Goal: Task Accomplishment & Management: Use online tool/utility

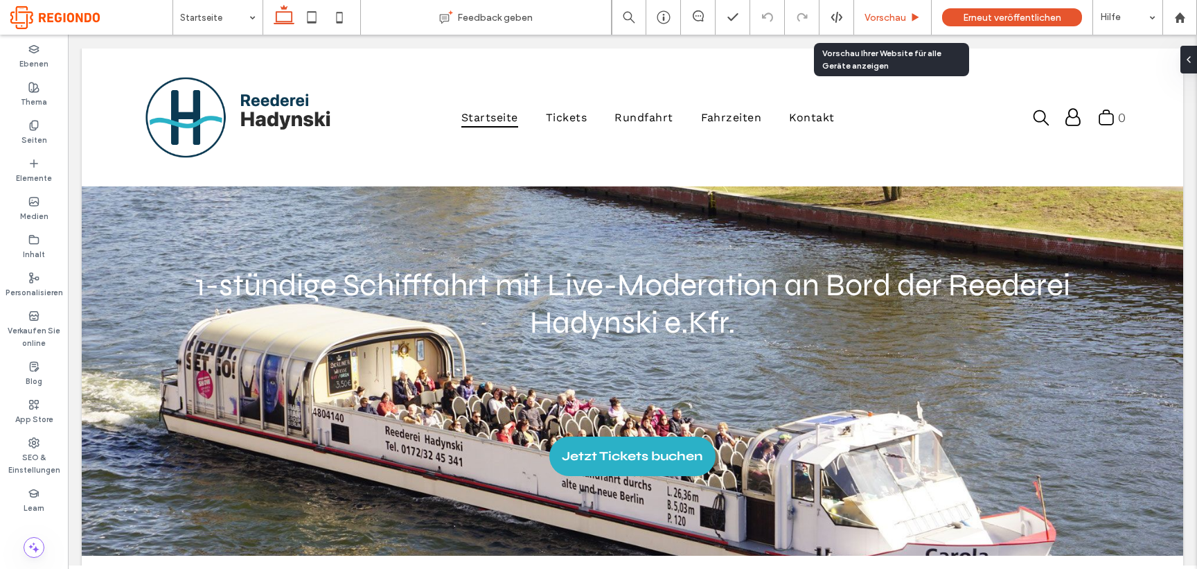
click at [882, 10] on div "Vorschau" at bounding box center [893, 17] width 78 height 35
click at [882, 20] on span "Vorschau" at bounding box center [885, 18] width 42 height 12
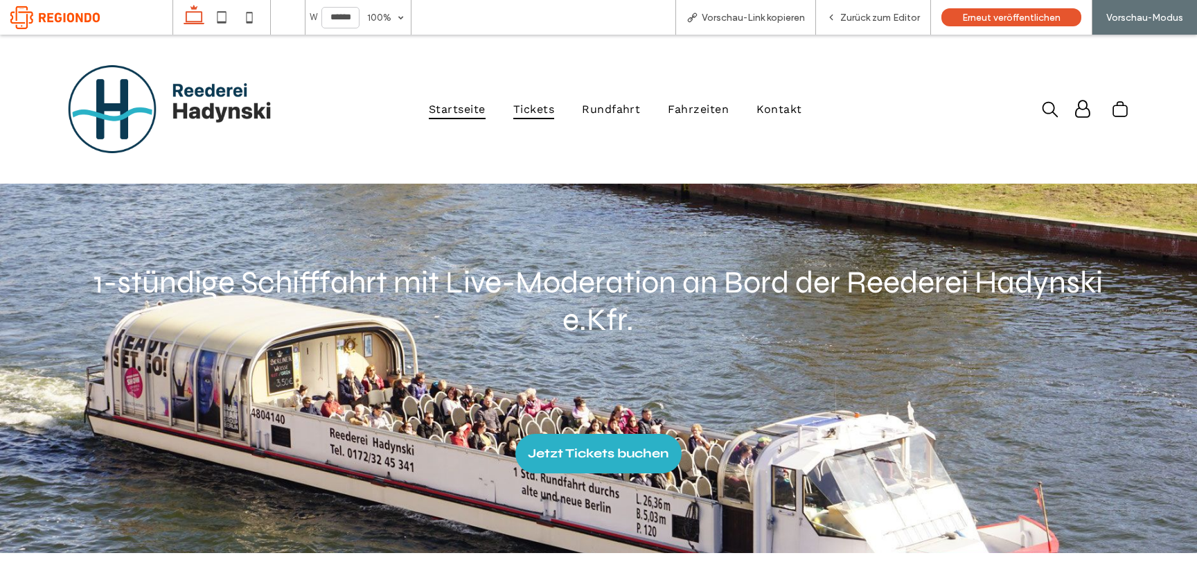
click at [533, 115] on span "Tickets" at bounding box center [533, 109] width 41 height 20
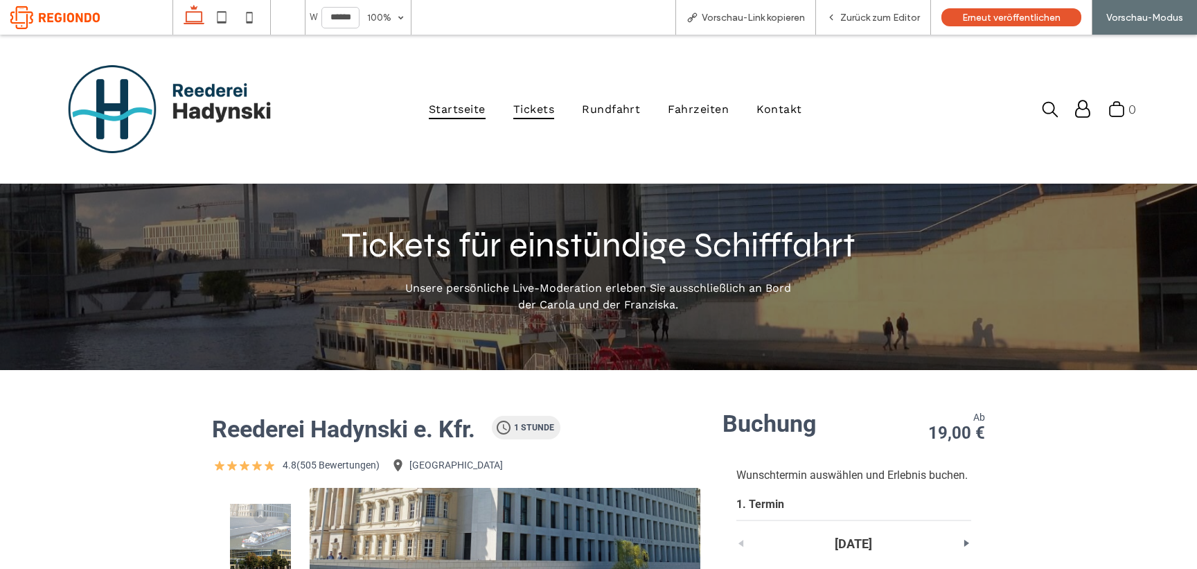
click at [459, 110] on span "Startseite" at bounding box center [457, 109] width 57 height 20
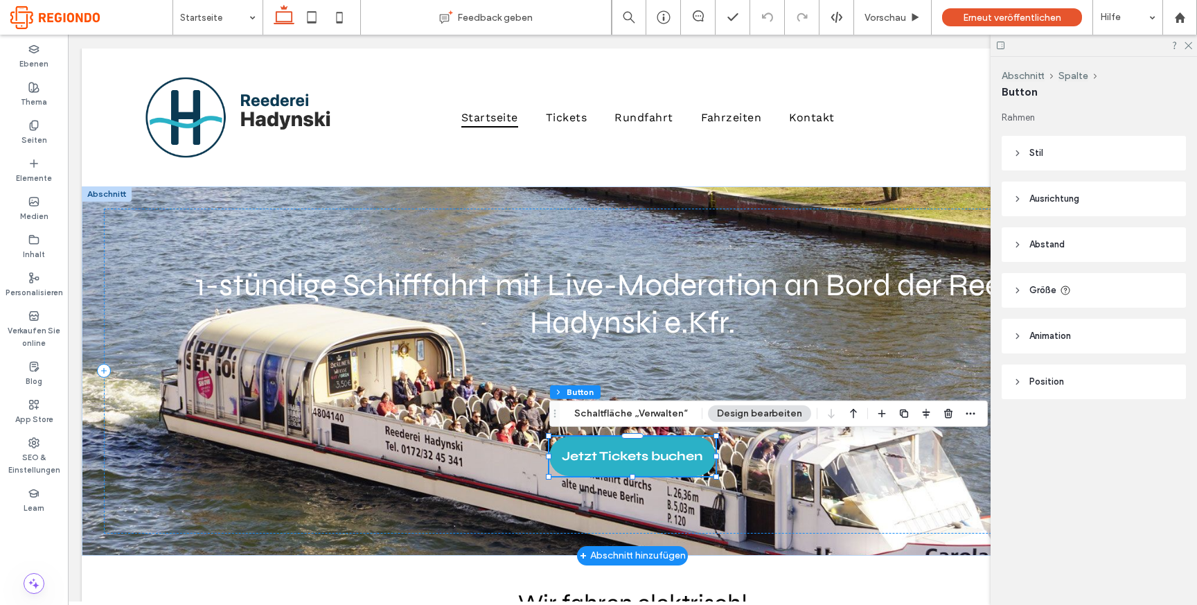
click at [1034, 157] on span "Stil" at bounding box center [1036, 153] width 14 height 14
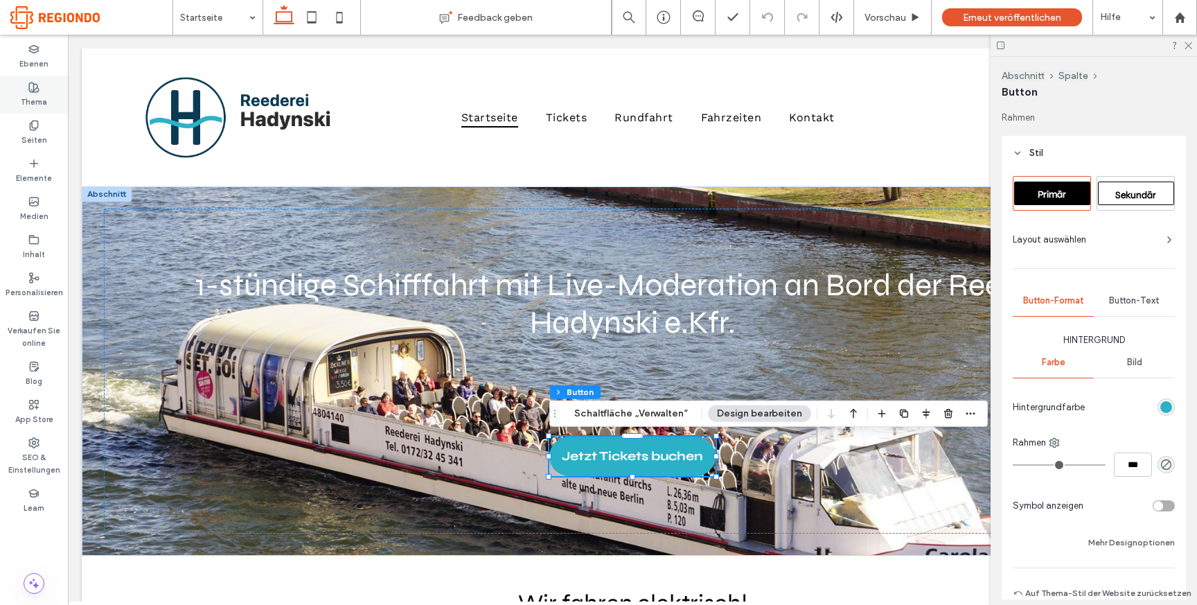
click at [36, 105] on label "Thema" at bounding box center [34, 100] width 26 height 15
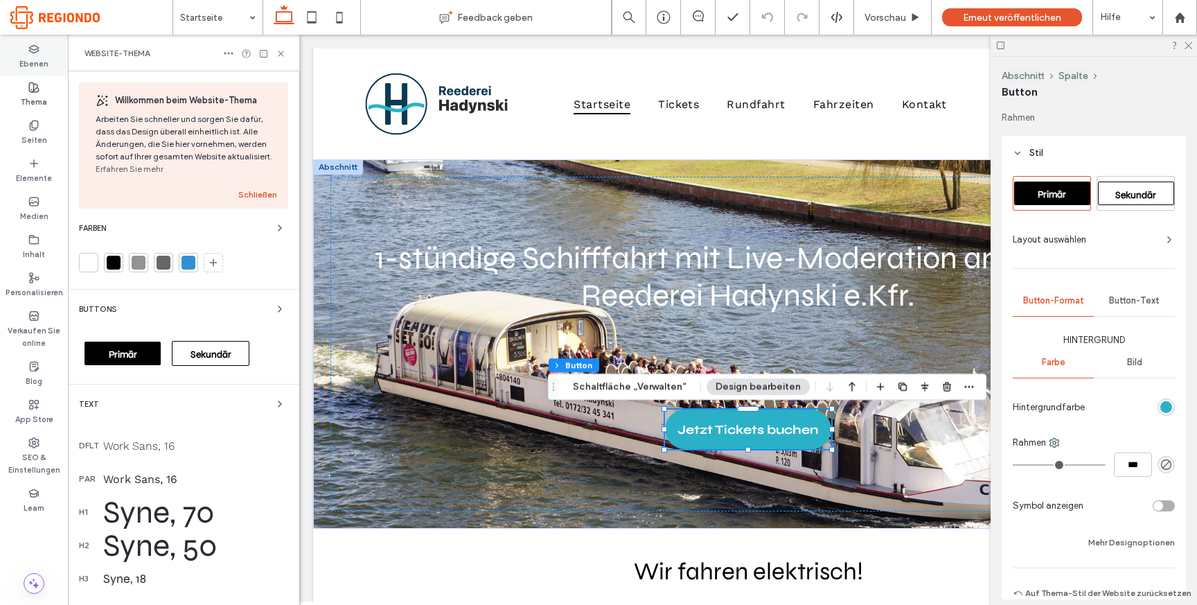
click at [39, 65] on label "Ebenen" at bounding box center [33, 62] width 29 height 15
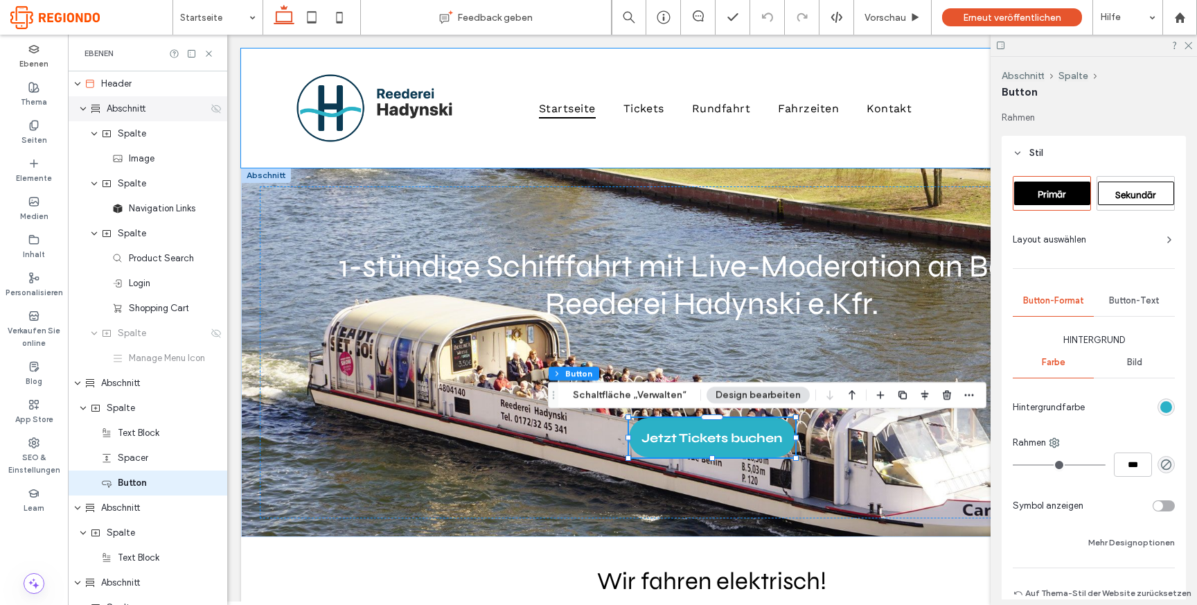
click at [81, 108] on use "expand Abschnitt" at bounding box center [83, 108] width 6 height 3
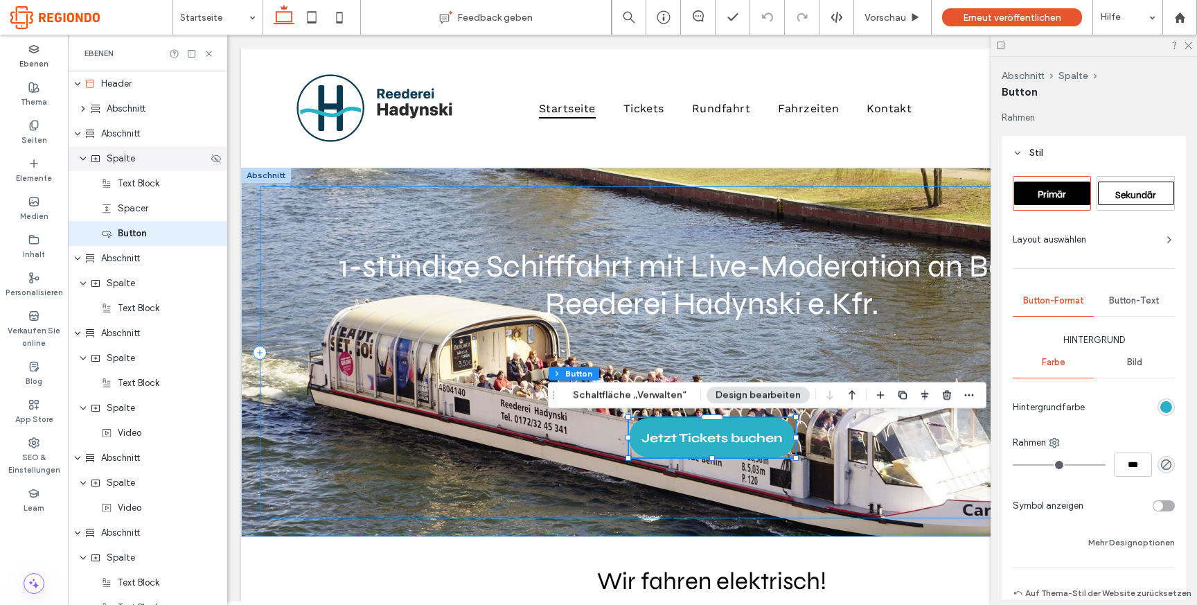
click at [77, 159] on div "Spalte" at bounding box center [147, 158] width 159 height 25
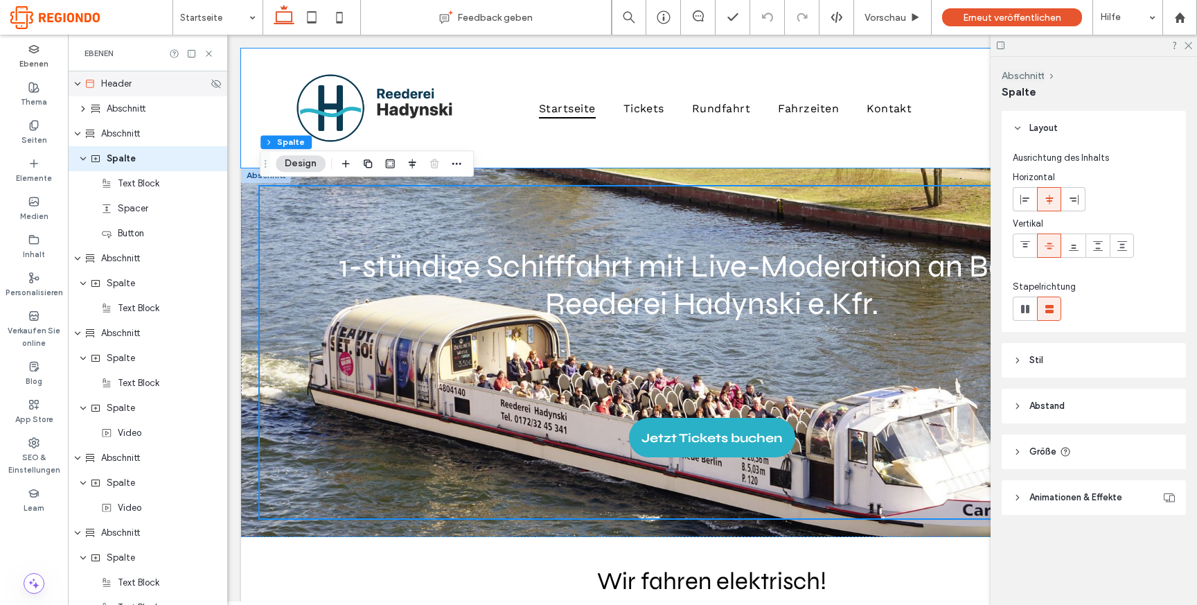
click at [79, 85] on icon "expand Header" at bounding box center [77, 83] width 8 height 11
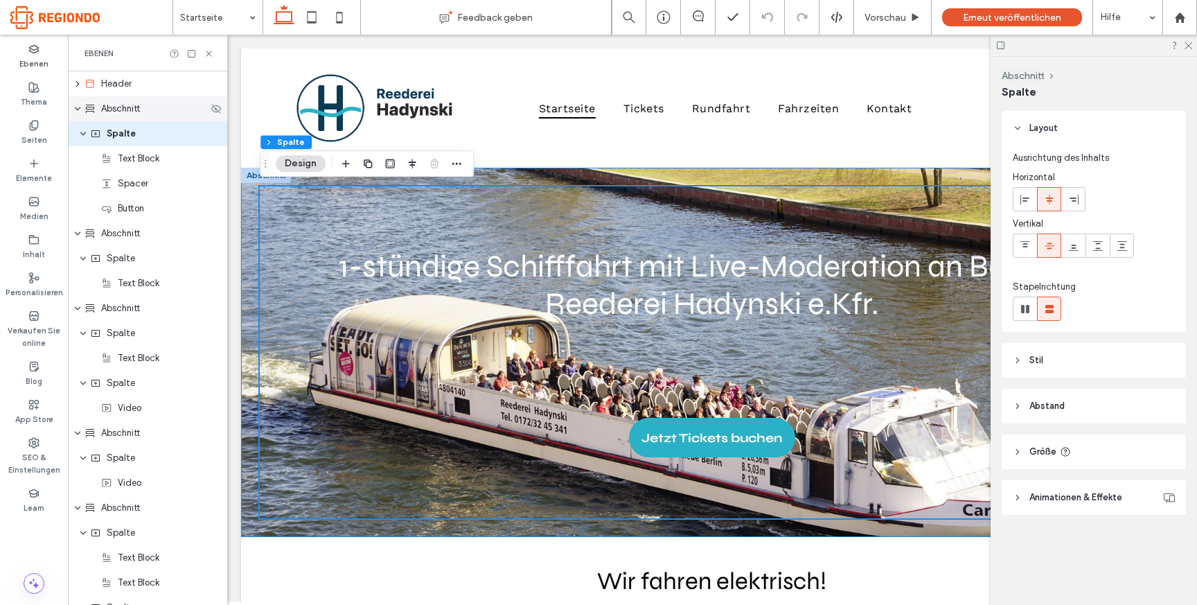
click at [80, 107] on use "expand Abschnitt" at bounding box center [78, 108] width 6 height 3
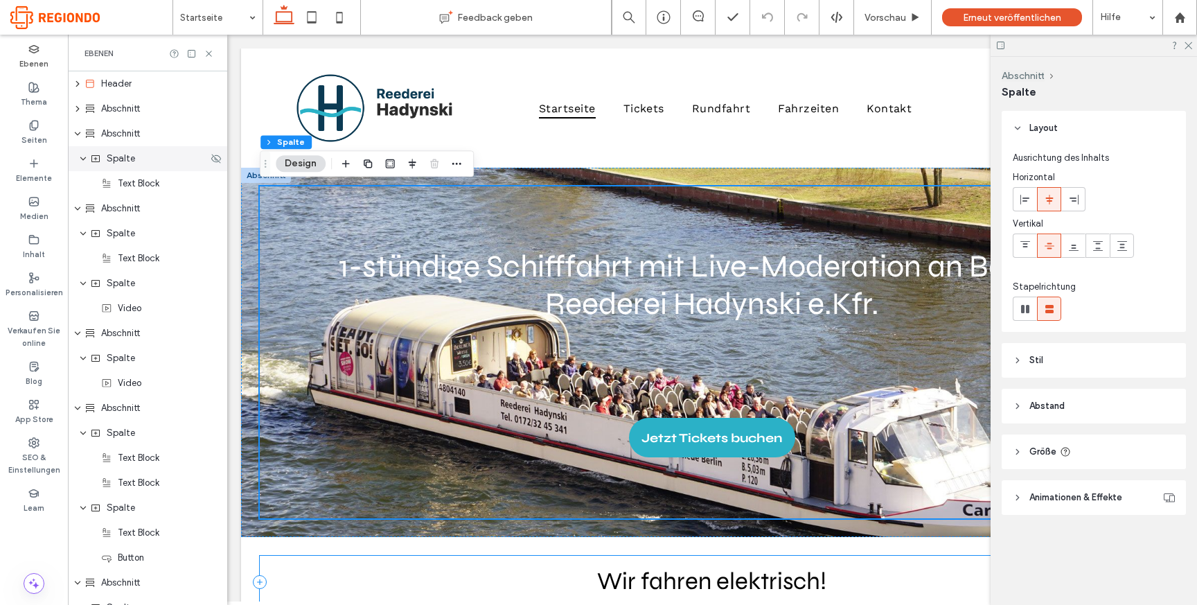
click at [113, 162] on span "Spalte" at bounding box center [121, 159] width 28 height 14
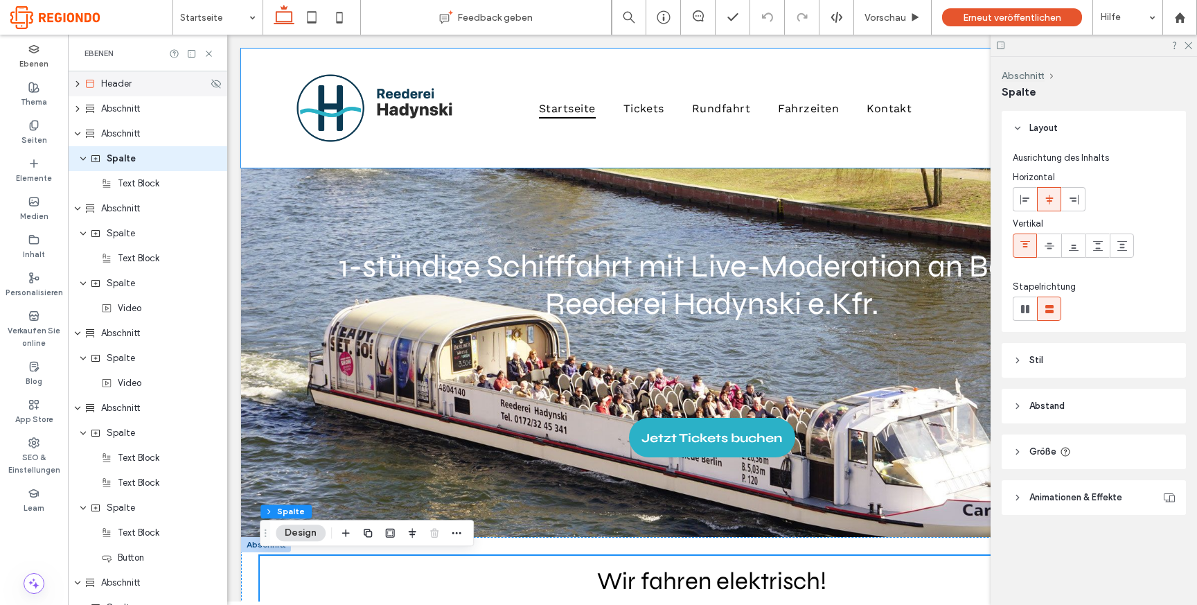
click at [80, 91] on div "Header" at bounding box center [147, 83] width 159 height 25
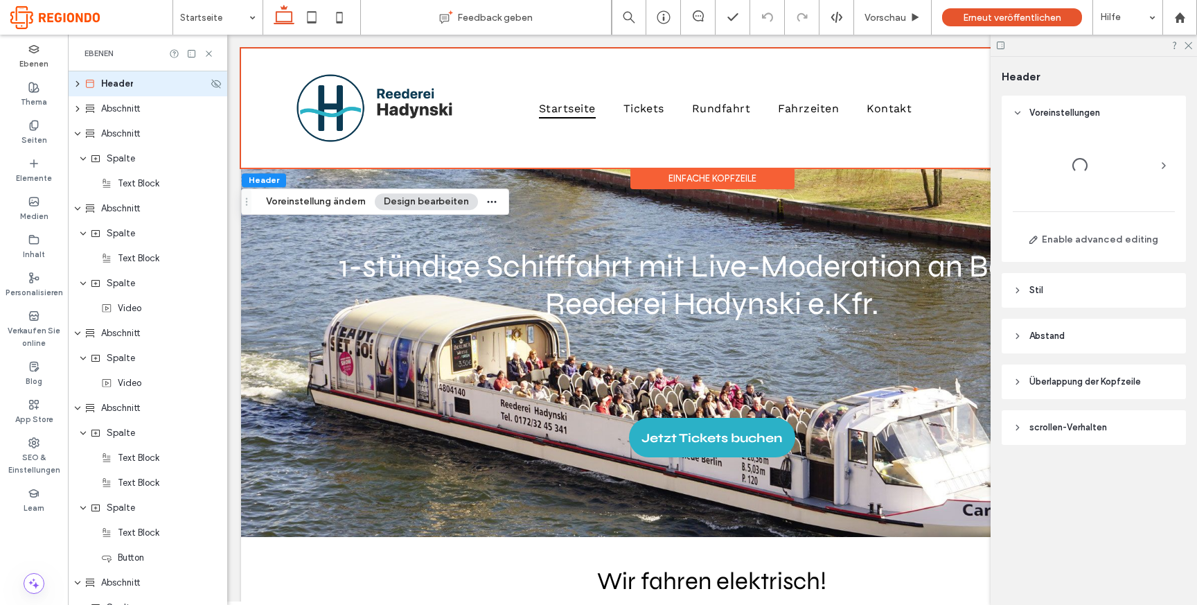
click at [76, 85] on icon "expand Header" at bounding box center [77, 84] width 11 height 8
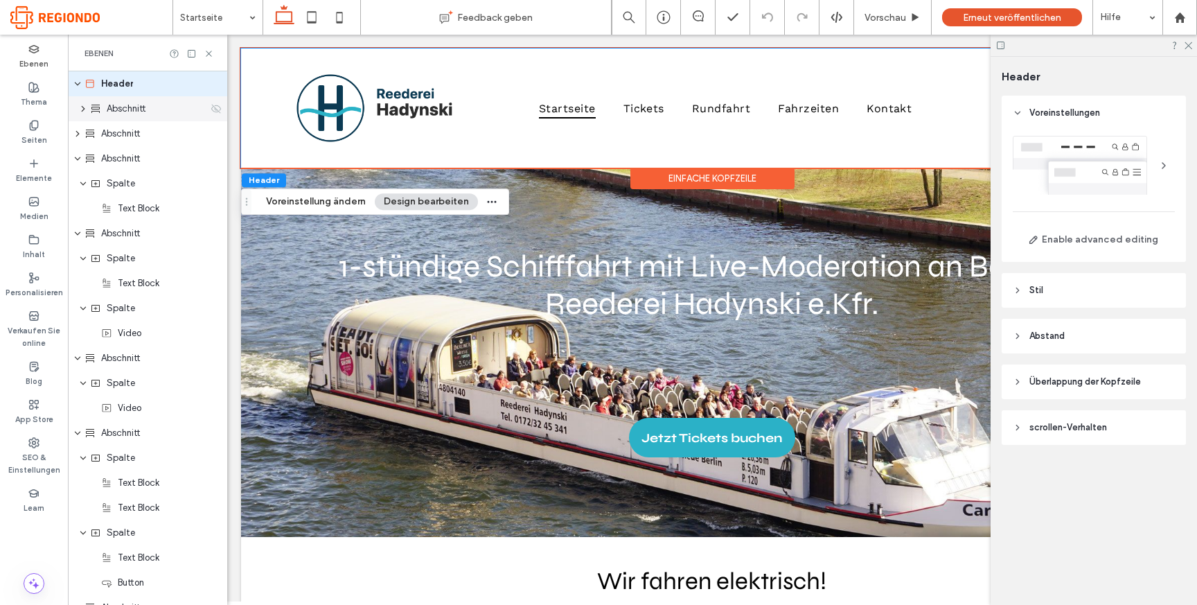
click at [83, 112] on icon "expand Abschnitt" at bounding box center [83, 109] width 11 height 8
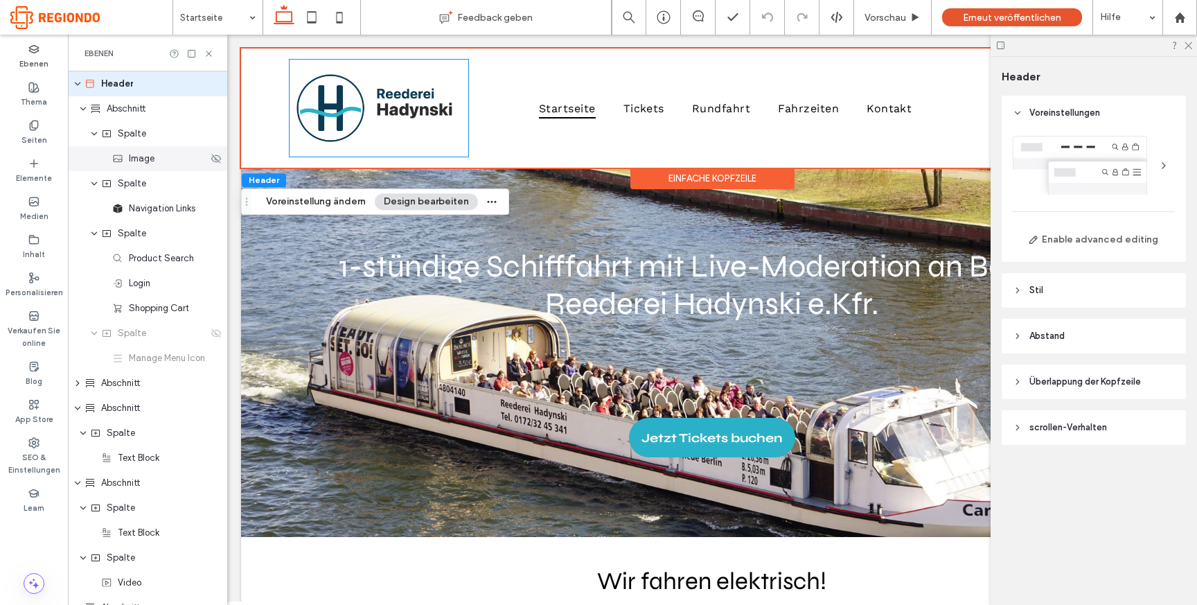
click at [143, 164] on span "Image" at bounding box center [142, 159] width 26 height 14
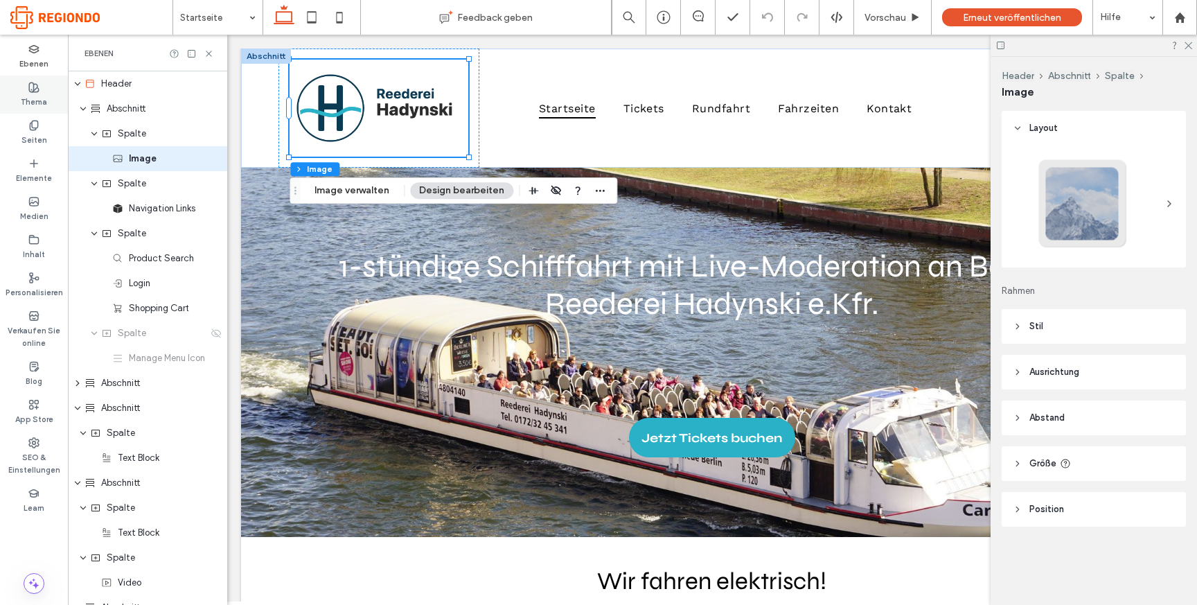
click at [41, 94] on label "Thema" at bounding box center [34, 100] width 26 height 15
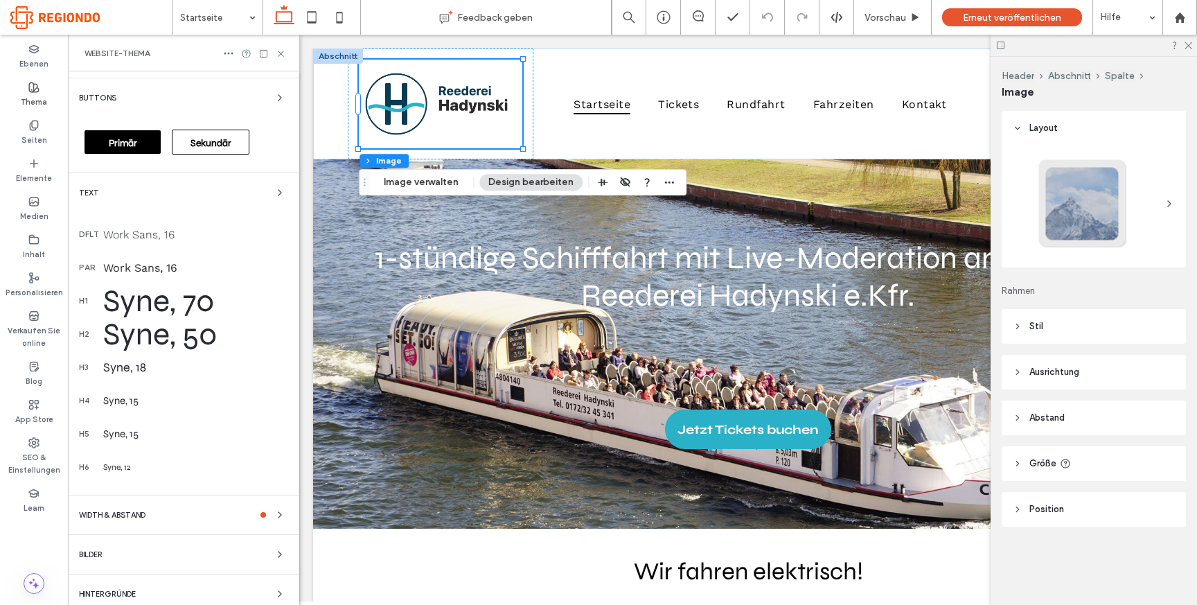
scroll to position [220, 0]
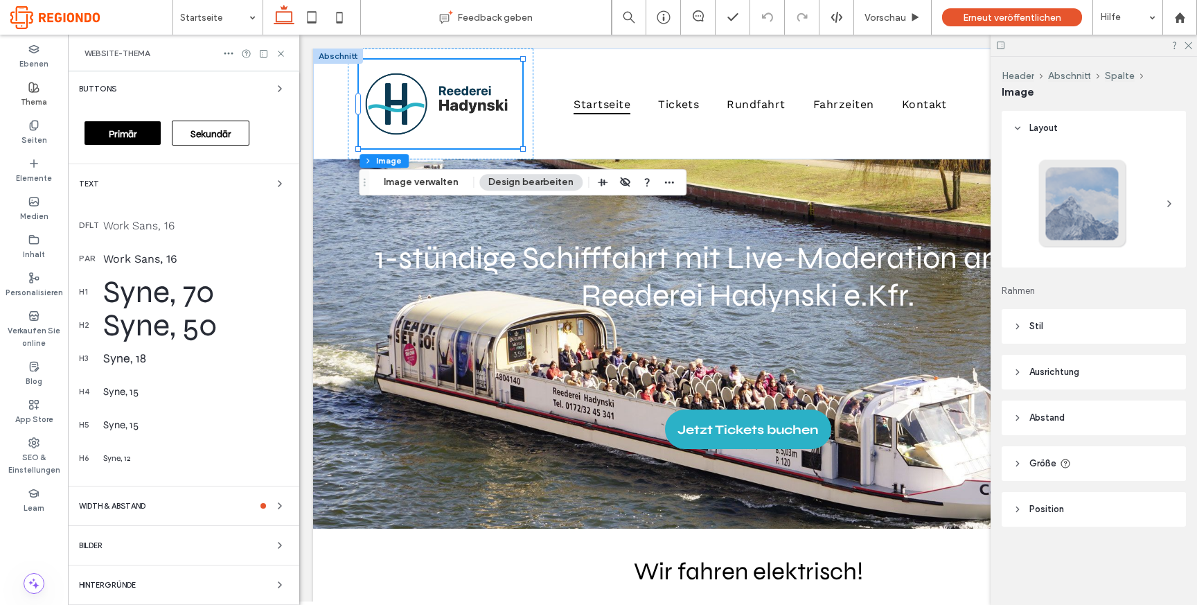
click at [175, 500] on div "WIDTH & Abstand" at bounding box center [183, 505] width 209 height 17
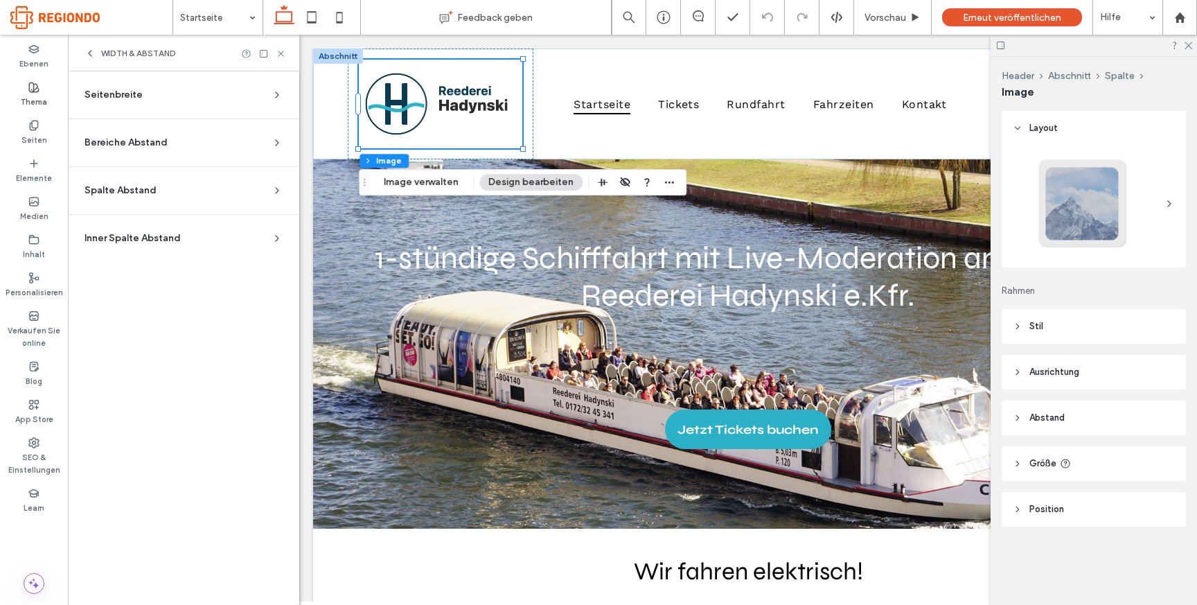
scroll to position [0, 0]
click at [142, 99] on div "Seitenbreite" at bounding box center [178, 95] width 187 height 14
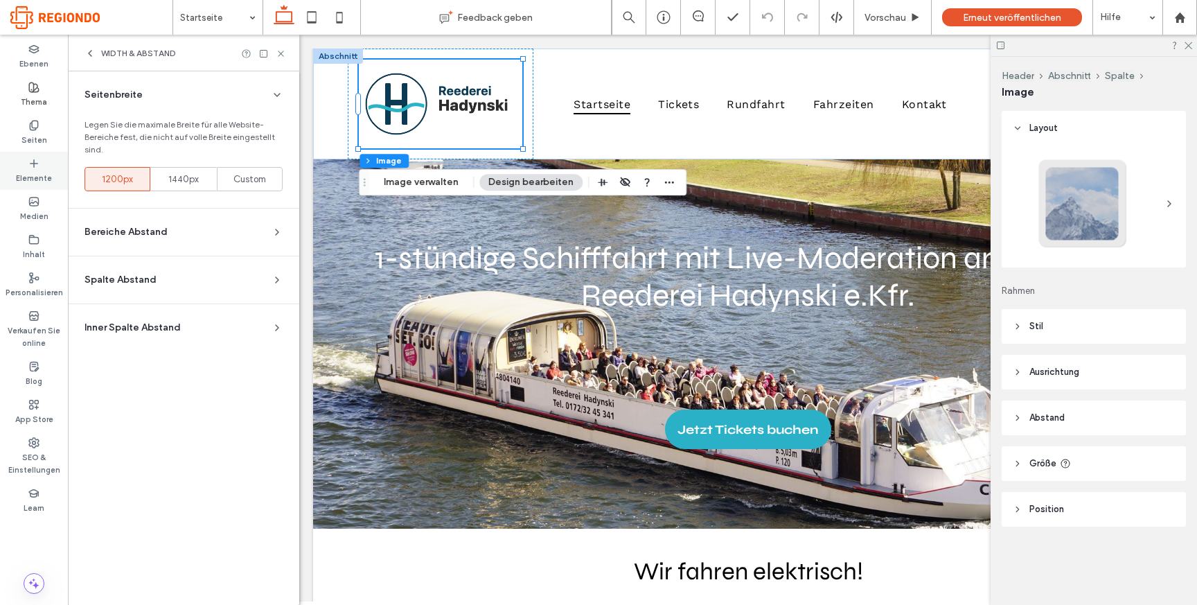
click at [39, 170] on label "Elemente" at bounding box center [34, 176] width 36 height 15
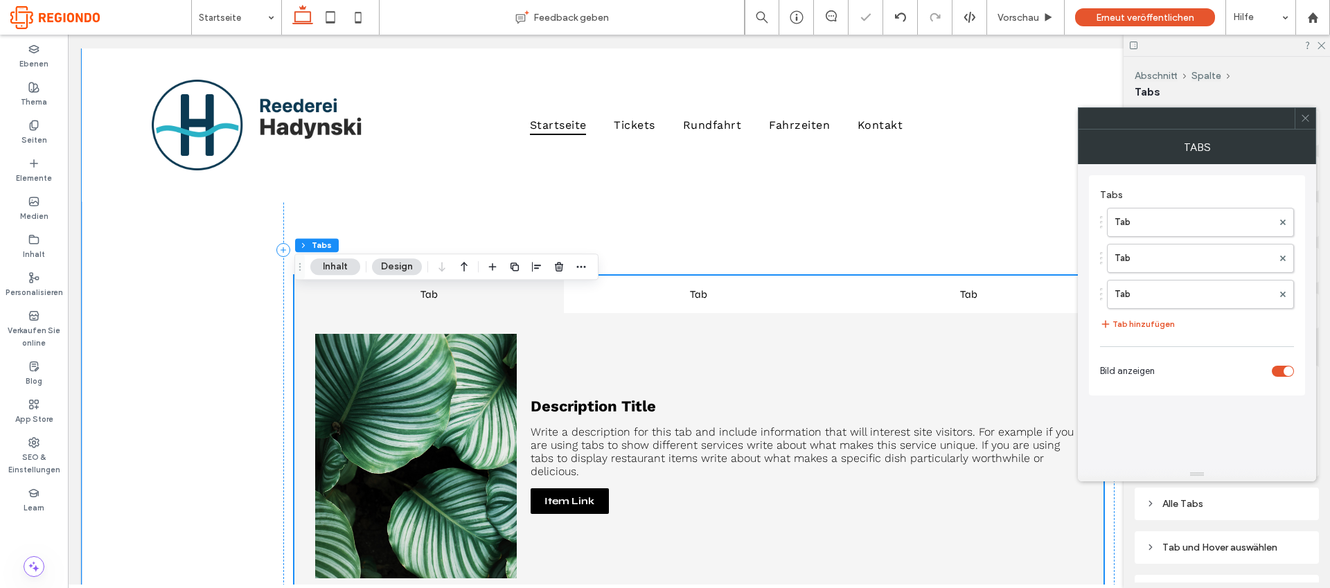
scroll to position [1045, 0]
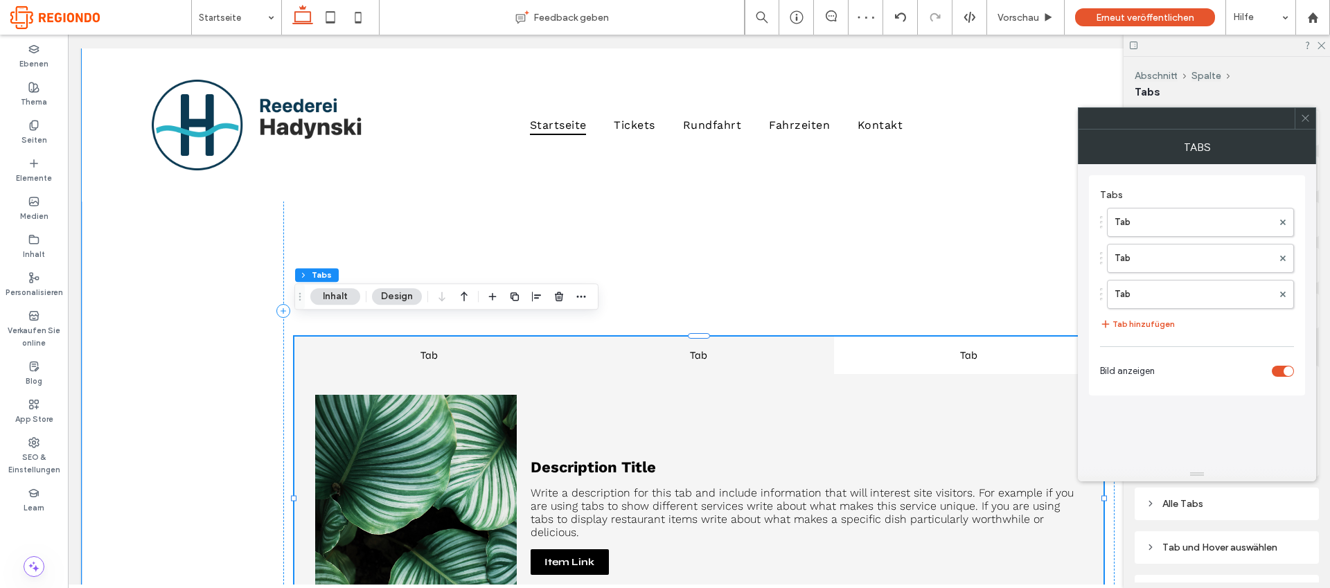
click at [647, 349] on h4 "Tab" at bounding box center [698, 355] width 245 height 12
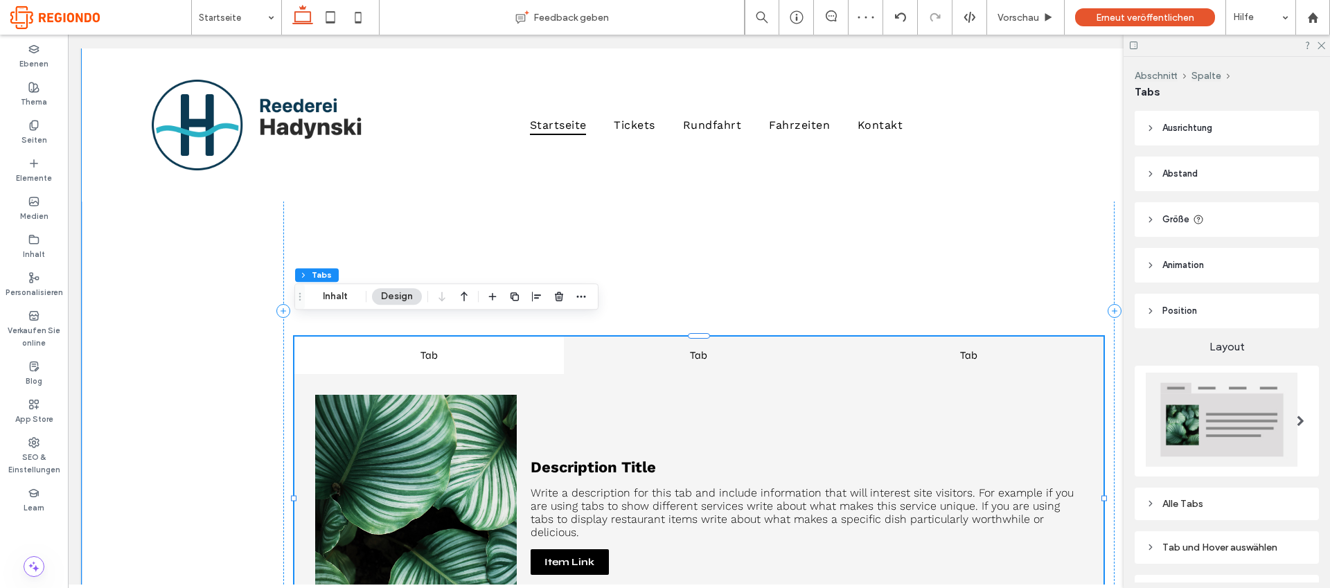
click at [875, 349] on h4 "Tab" at bounding box center [968, 355] width 245 height 12
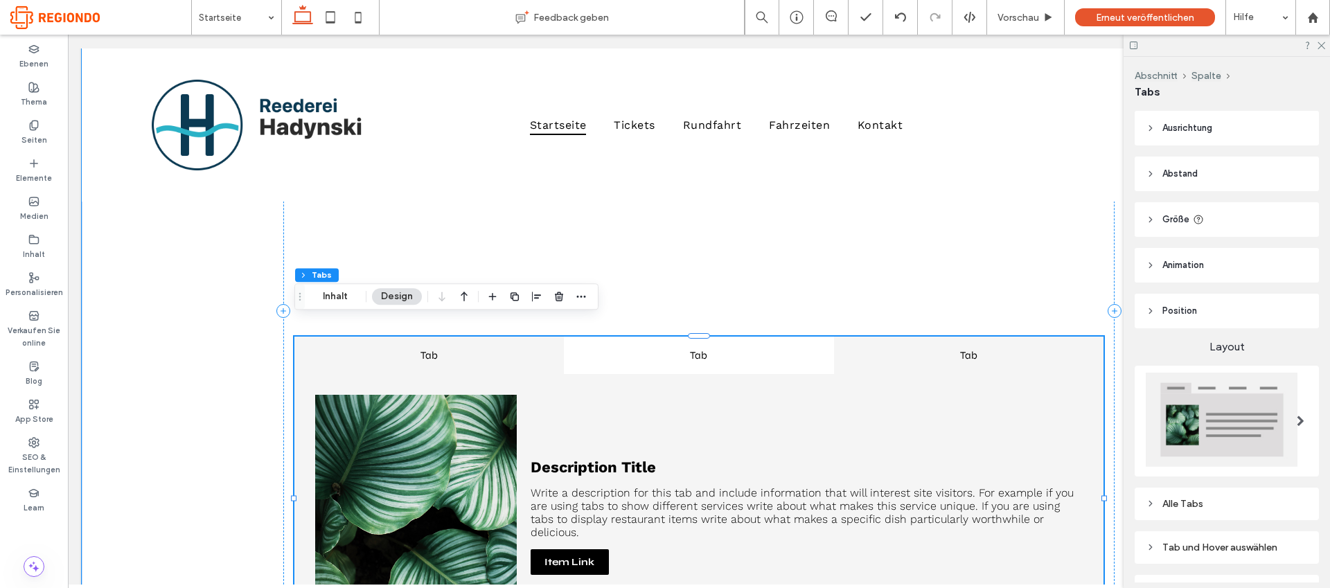
click at [442, 350] on div "Tab" at bounding box center [428, 355] width 269 height 37
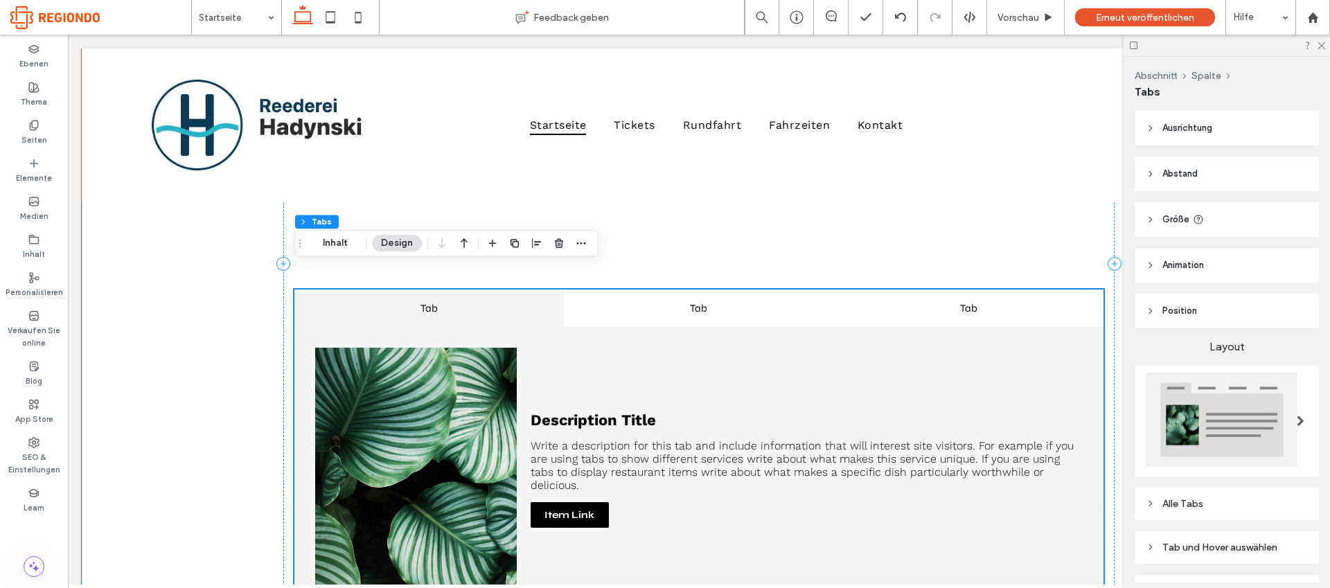
scroll to position [1098, 0]
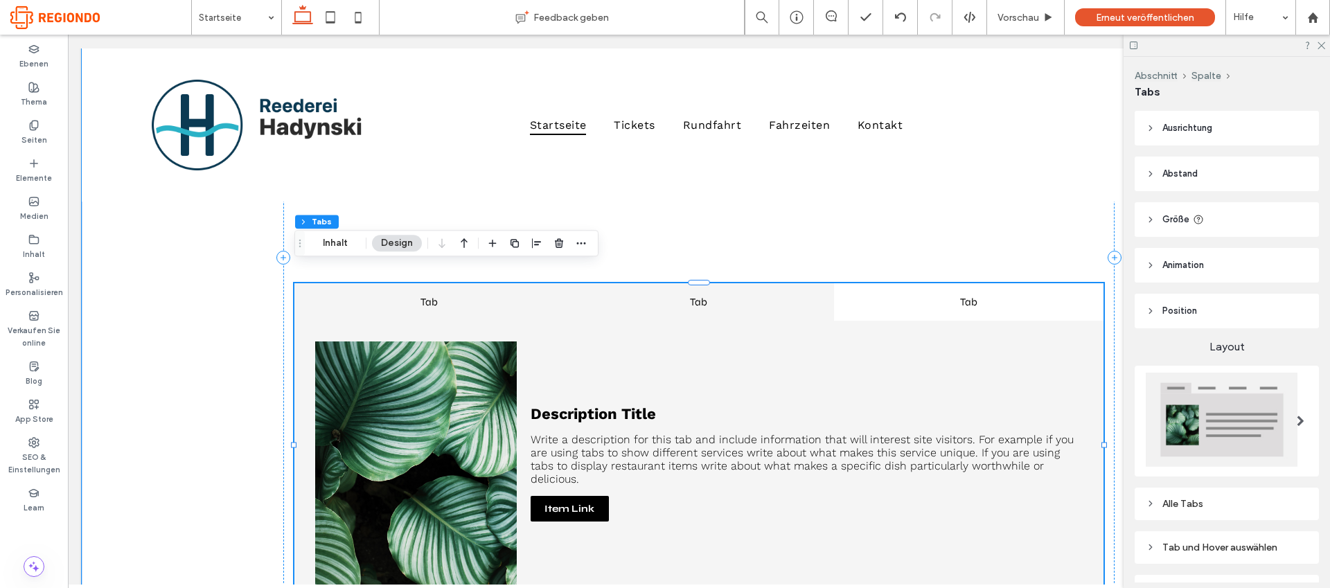
click at [721, 296] on h4 "Tab" at bounding box center [698, 302] width 245 height 12
click at [914, 296] on h4 "Tab" at bounding box center [968, 302] width 245 height 12
click at [503, 296] on h4 "Tab" at bounding box center [429, 302] width 245 height 12
click at [556, 246] on use "button" at bounding box center [559, 243] width 8 height 9
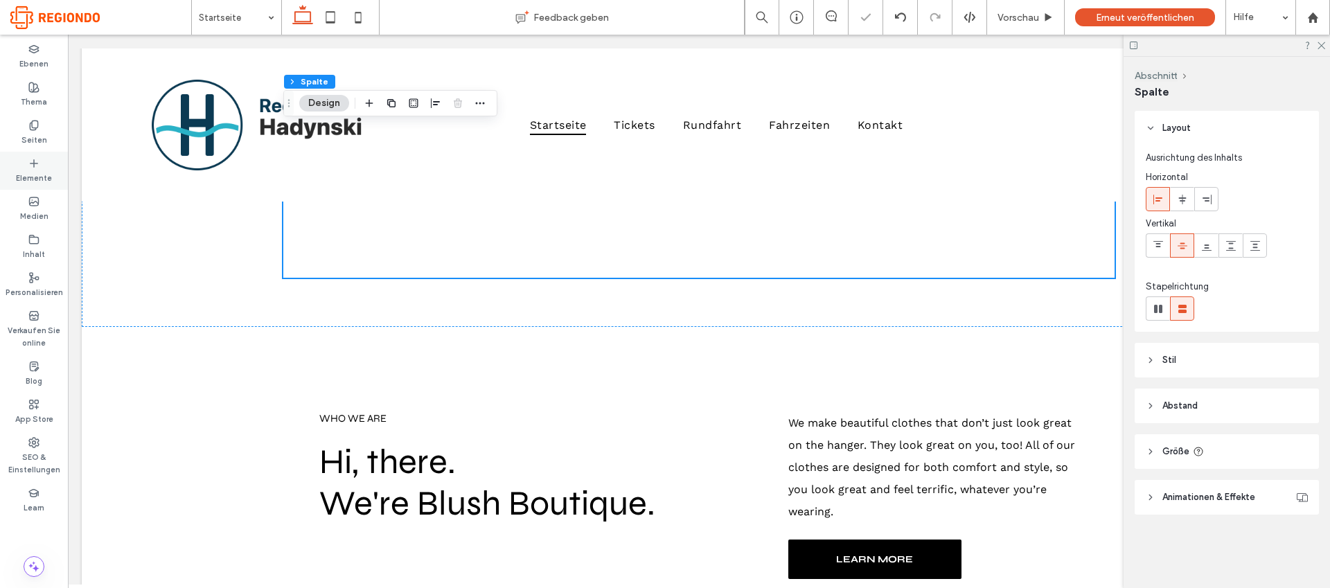
drag, startPoint x: 42, startPoint y: 166, endPoint x: 48, endPoint y: 172, distance: 8.8
click at [42, 166] on div "Elemente" at bounding box center [34, 171] width 68 height 38
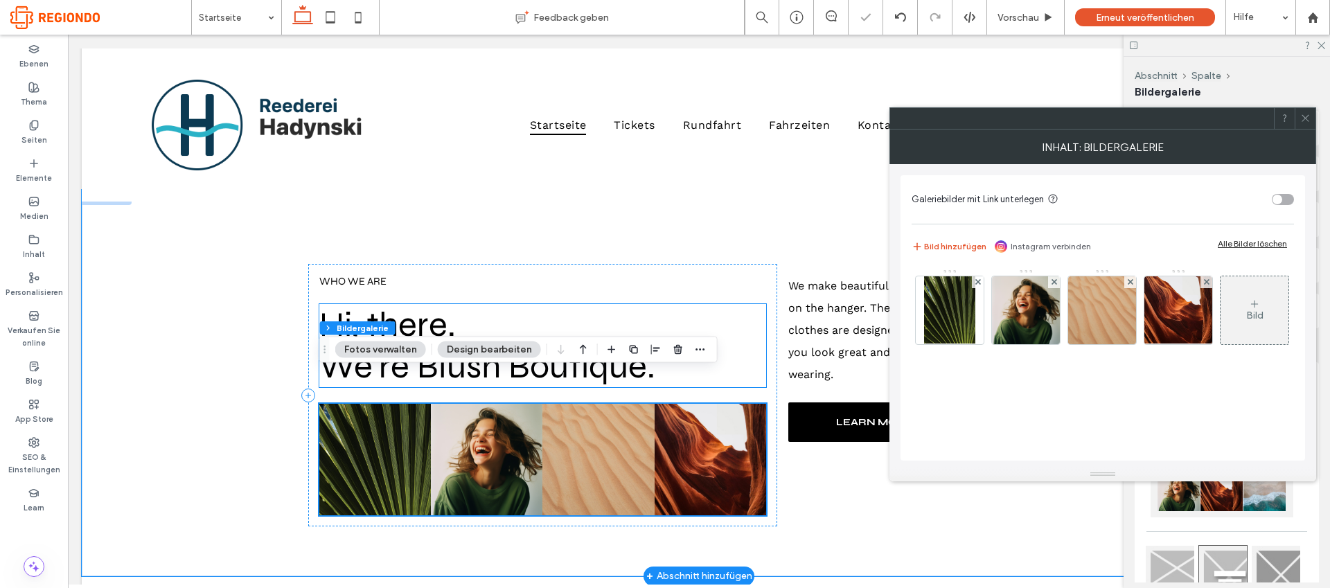
scroll to position [1250, 0]
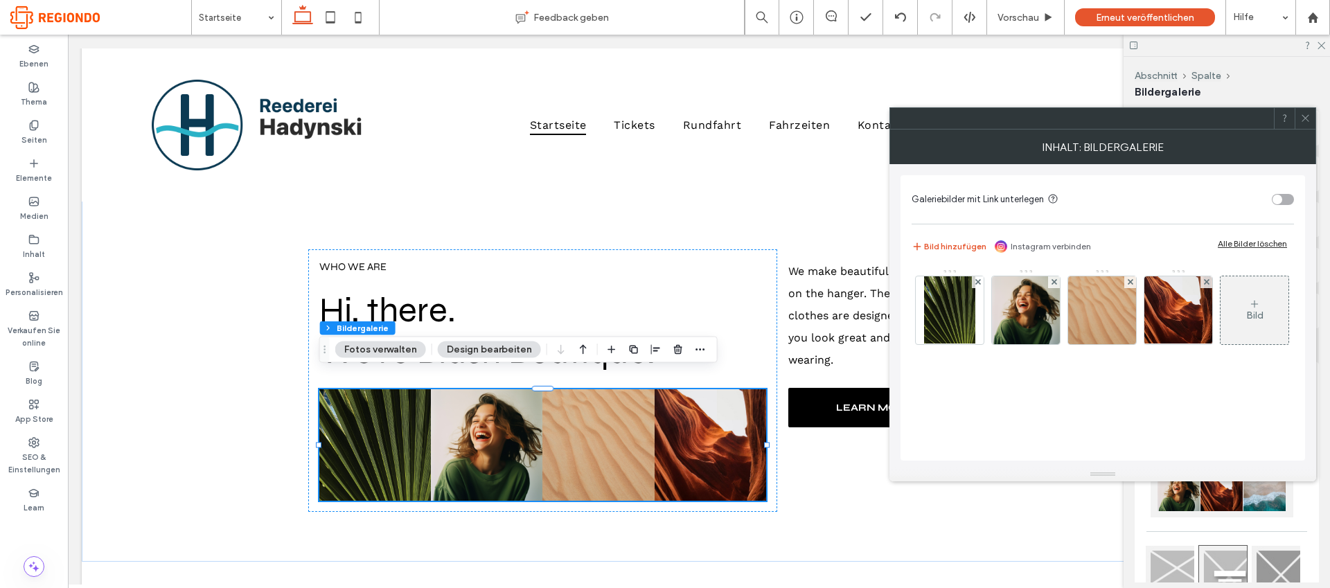
click at [1196, 119] on icon at bounding box center [1305, 118] width 10 height 10
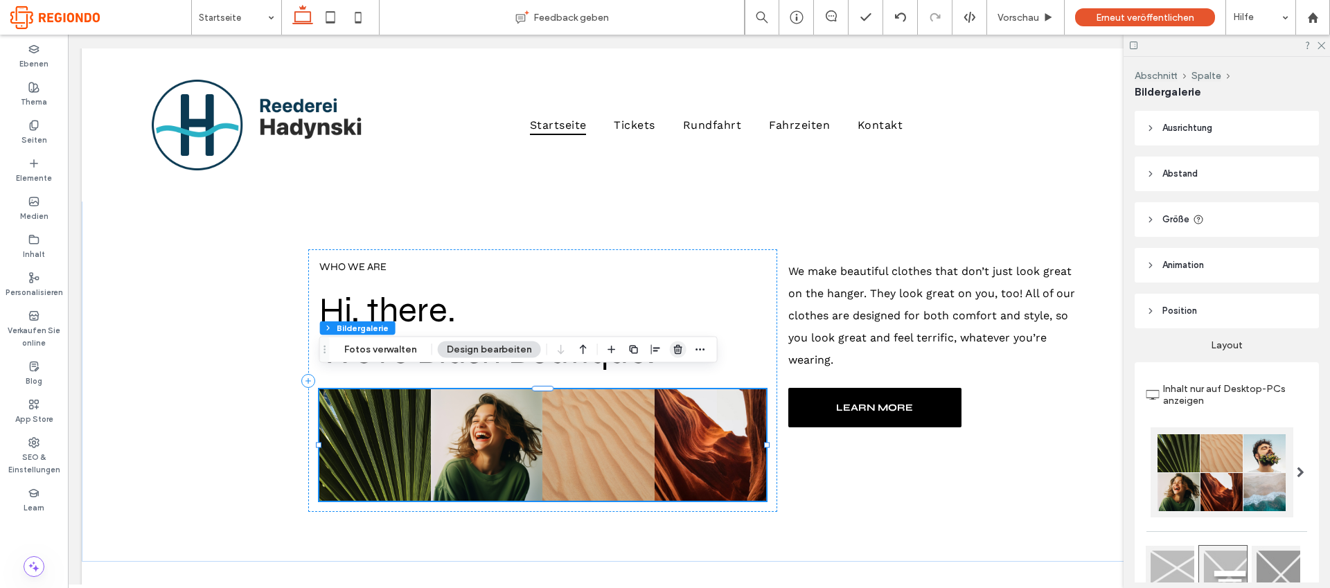
click at [674, 350] on use "button" at bounding box center [678, 349] width 8 height 9
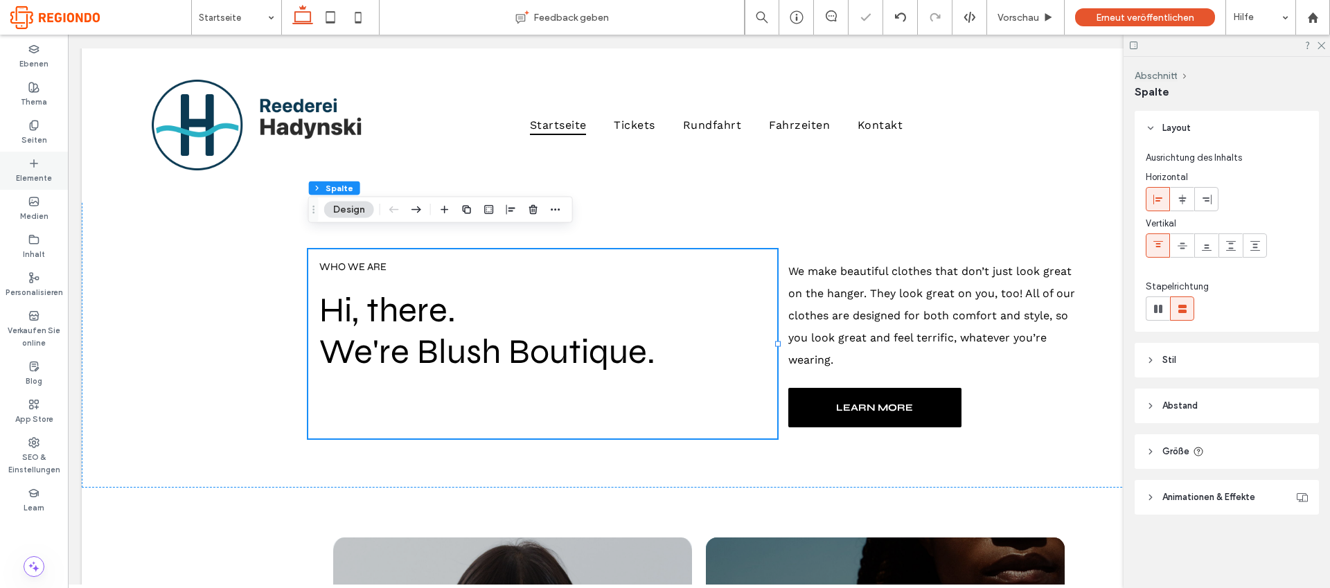
click at [49, 170] on label "Elemente" at bounding box center [34, 176] width 36 height 15
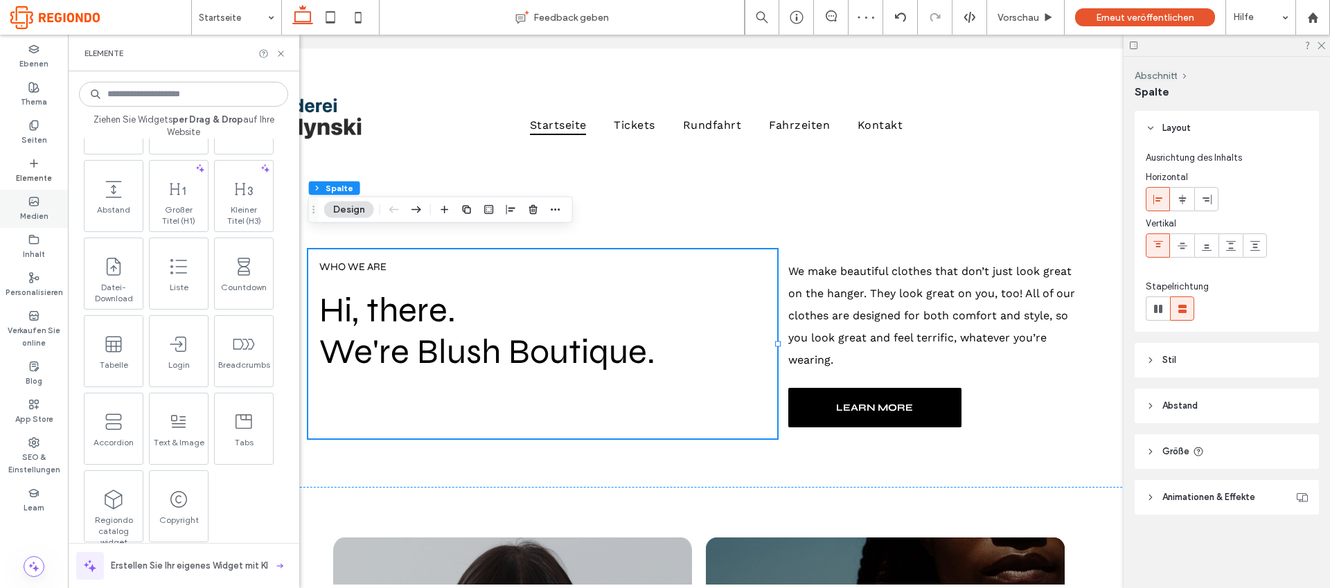
scroll to position [648, 0]
click at [36, 210] on label "Medien" at bounding box center [34, 214] width 28 height 15
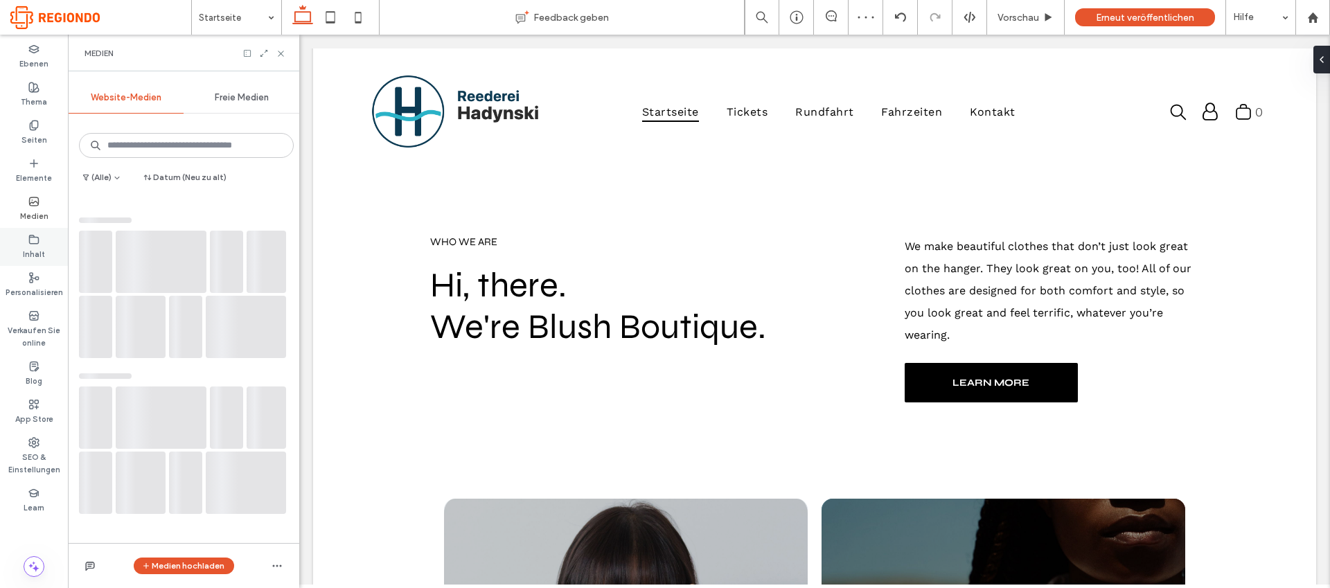
scroll to position [1195, 0]
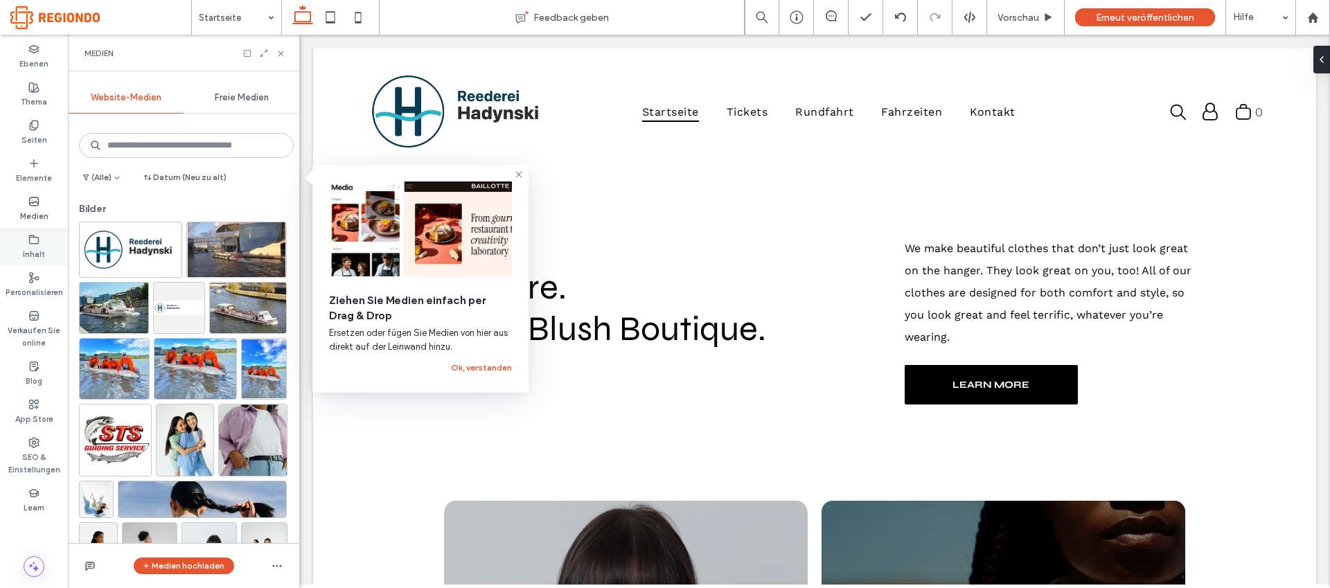
click at [42, 248] on label "Inhalt" at bounding box center [34, 252] width 22 height 15
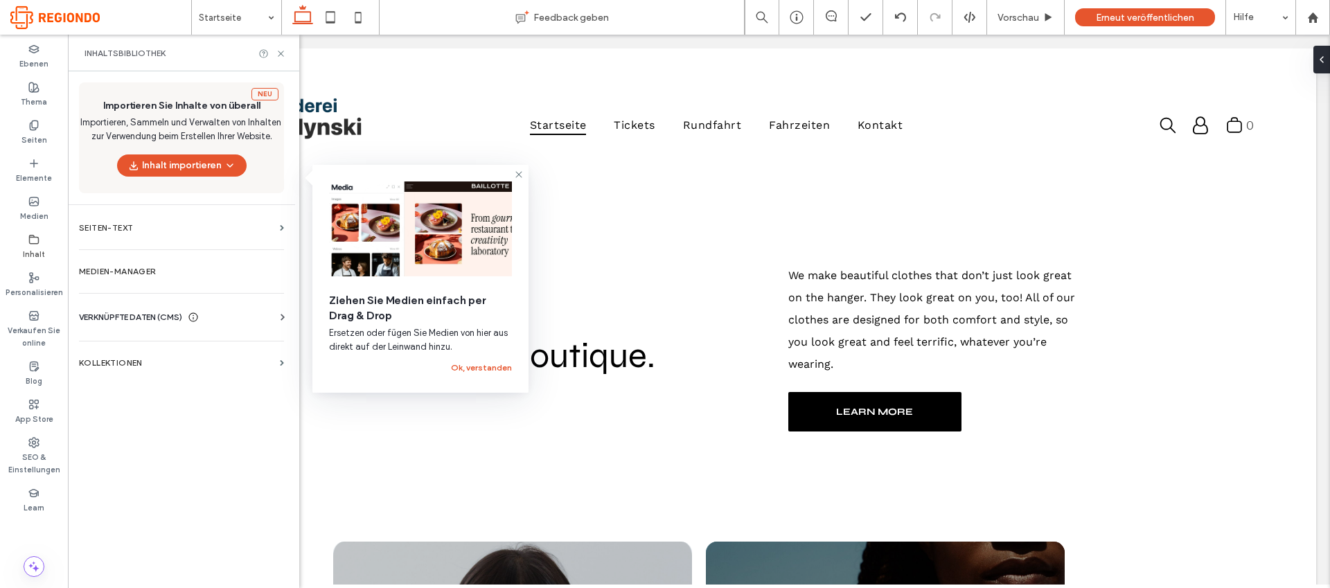
scroll to position [1250, 0]
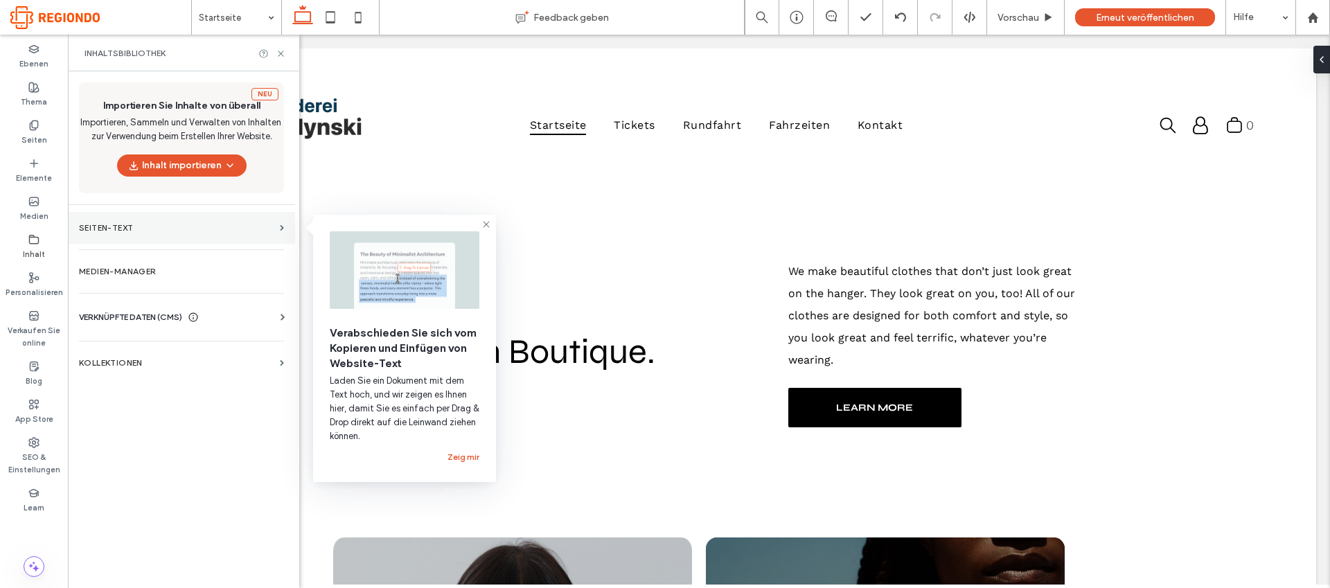
click at [274, 226] on section "Seiten-Text" at bounding box center [181, 228] width 227 height 32
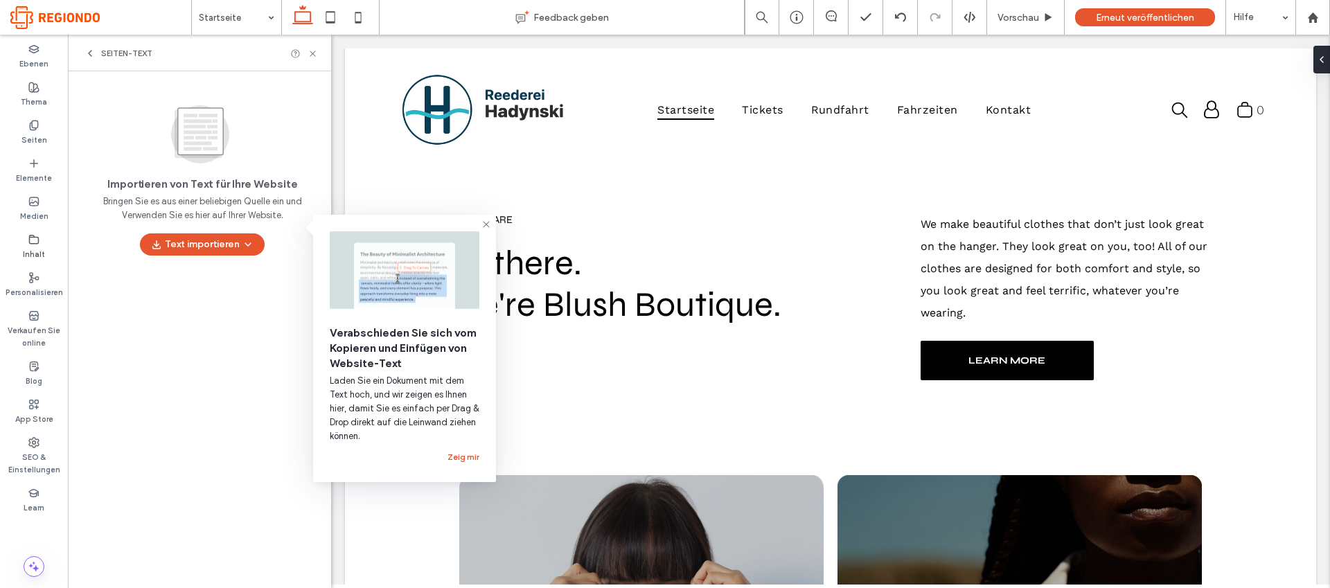
scroll to position [1187, 0]
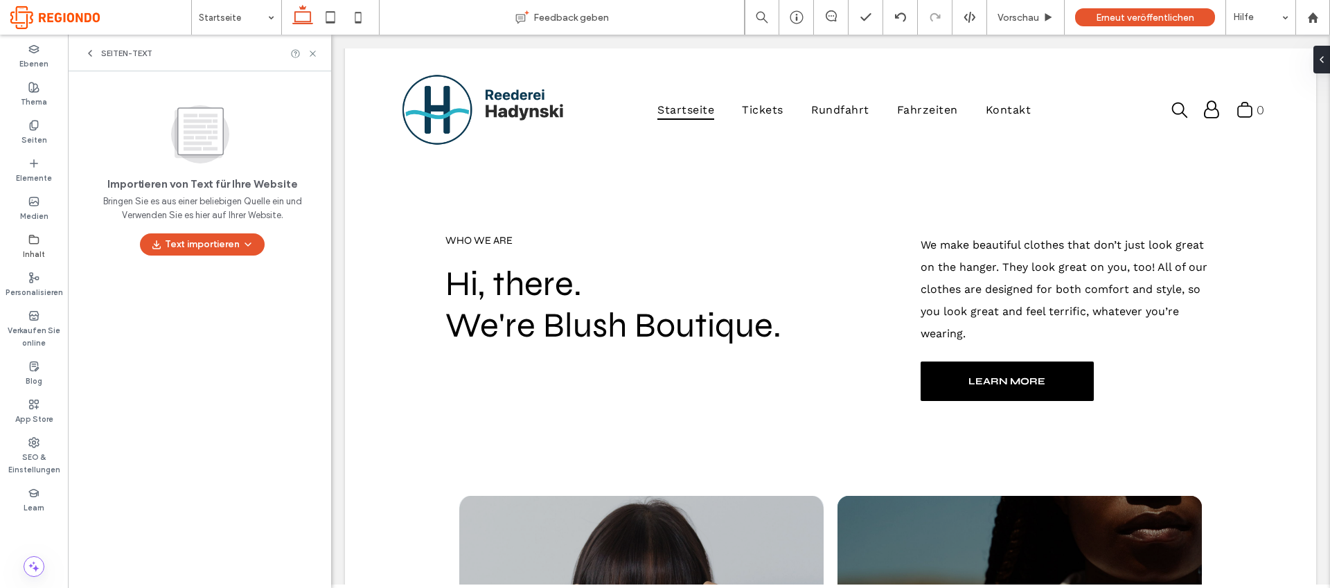
click at [87, 49] on icon at bounding box center [90, 53] width 11 height 11
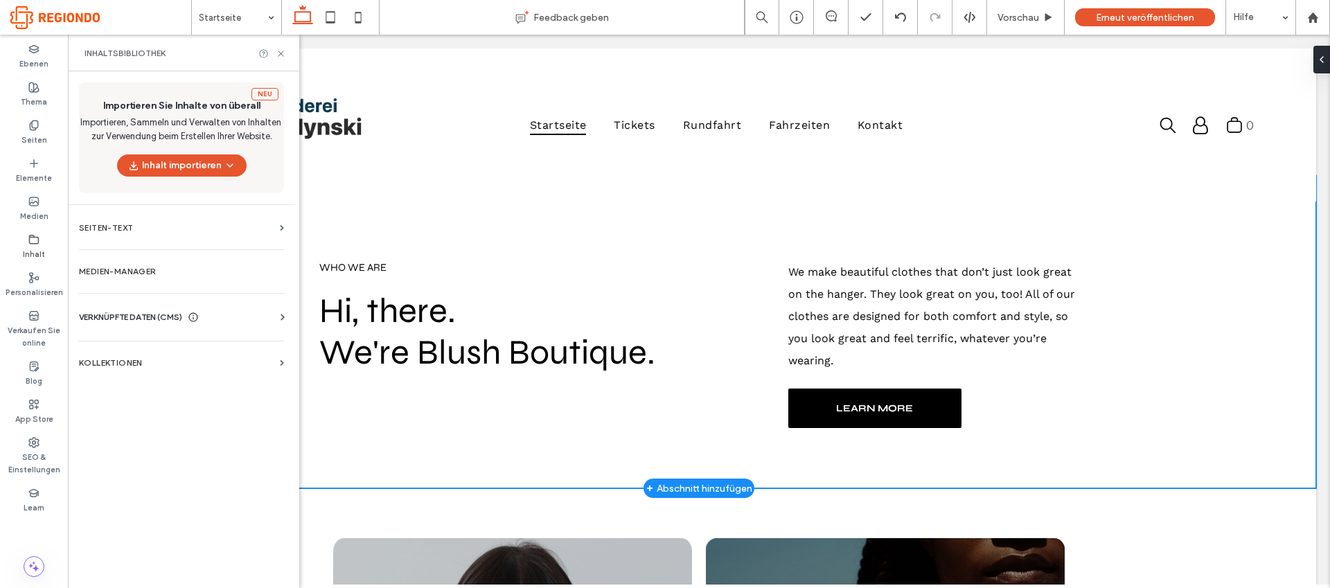
drag, startPoint x: 304, startPoint y: 225, endPoint x: 317, endPoint y: 225, distance: 13.2
click at [317, 225] on div "WHO WE ARE Hi, there. We're Blush Boutique. We make beautiful clothes that don’…" at bounding box center [698, 332] width 831 height 312
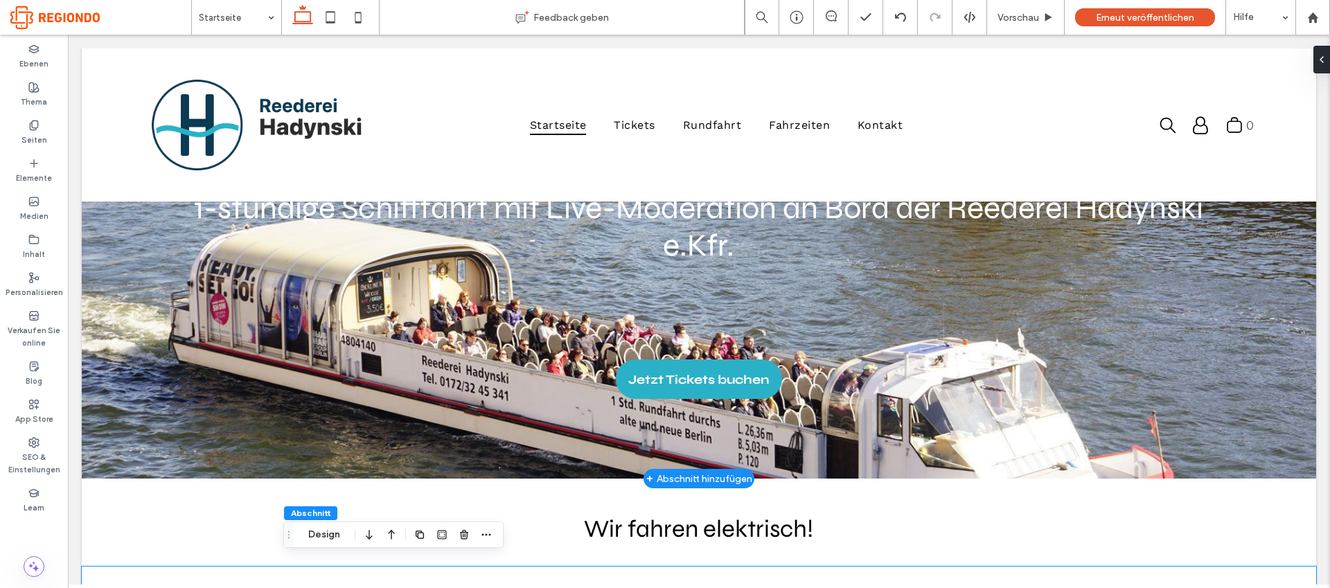
scroll to position [0, 0]
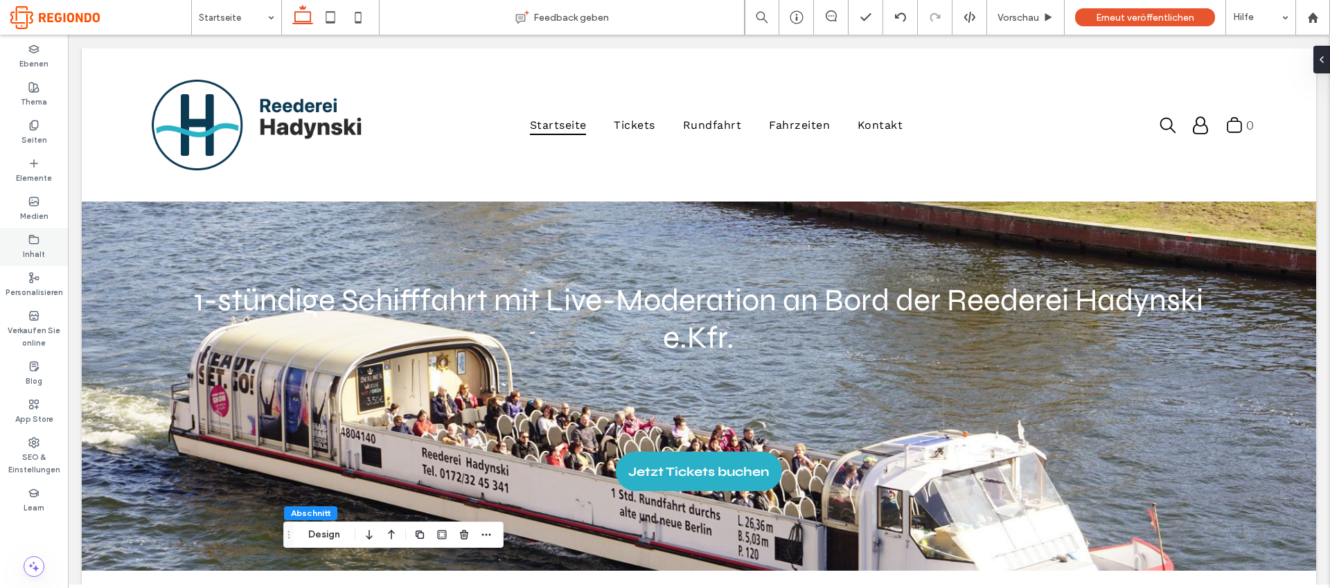
click at [42, 243] on div "Inhalt" at bounding box center [34, 247] width 68 height 38
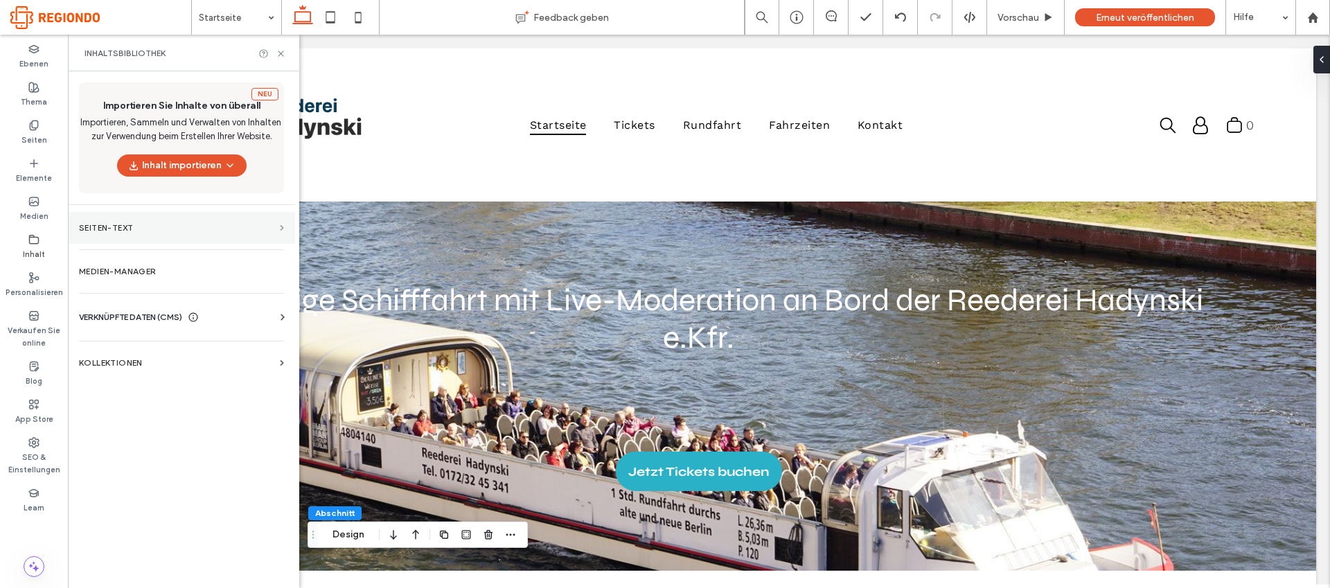
click at [282, 227] on span at bounding box center [282, 228] width 4 height 6
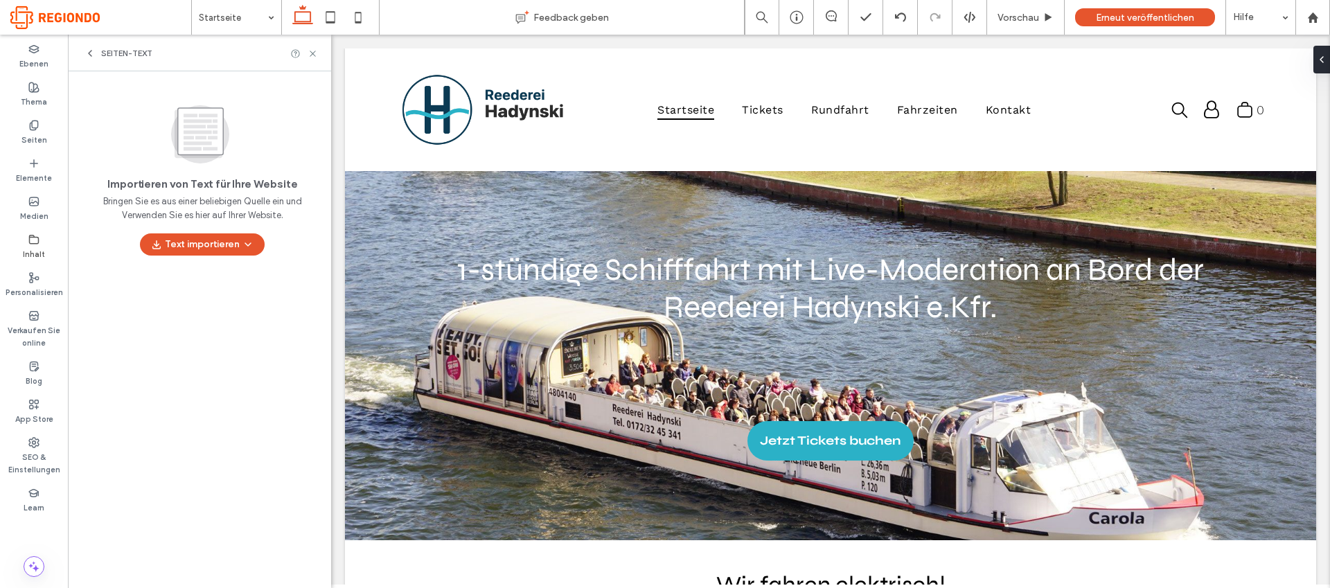
click at [71, 52] on div "Seiten-Text" at bounding box center [199, 53] width 263 height 37
click at [91, 53] on icon at bounding box center [90, 53] width 11 height 11
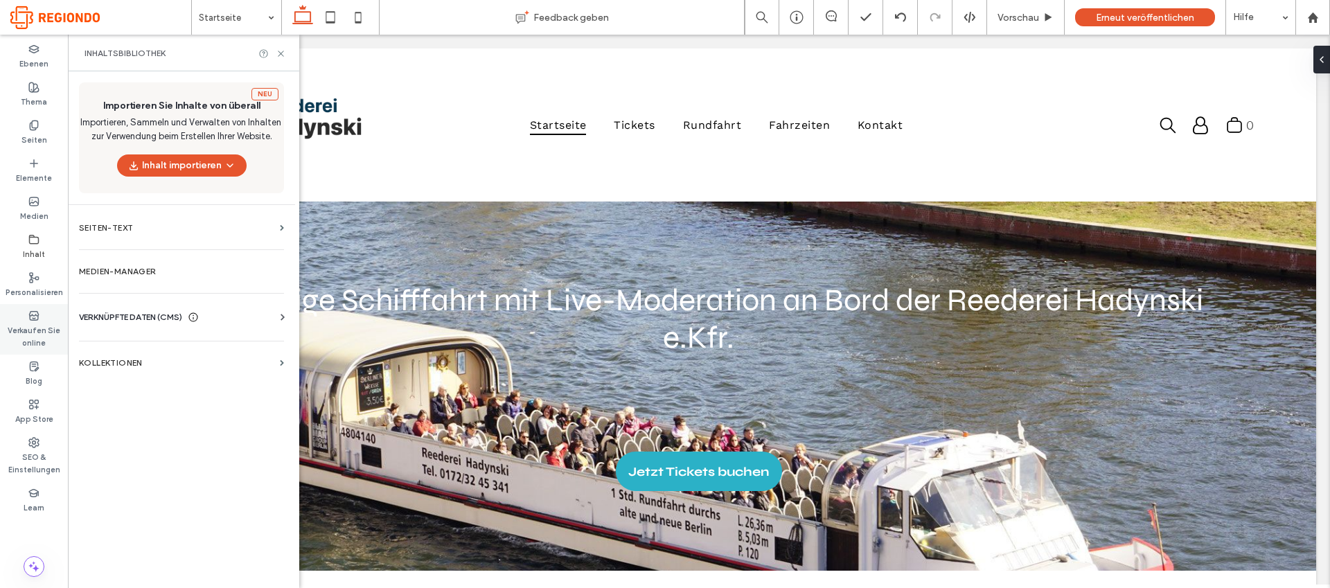
click at [32, 323] on label "Verkaufen Sie online" at bounding box center [34, 335] width 68 height 28
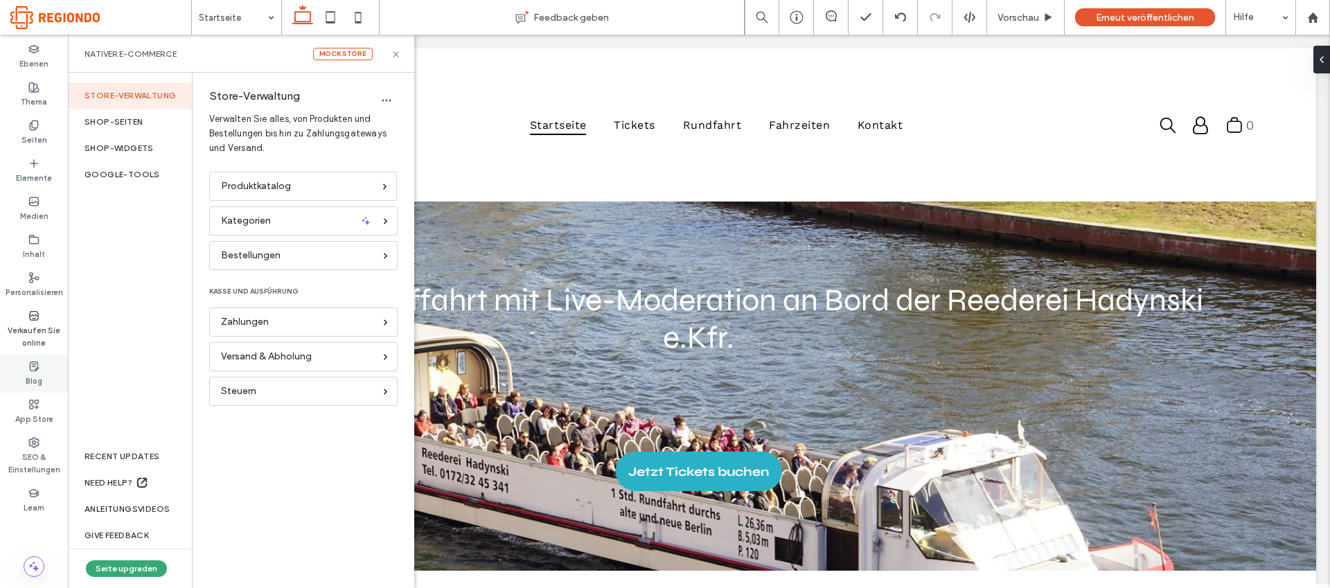
click at [42, 370] on div "Blog" at bounding box center [34, 374] width 68 height 38
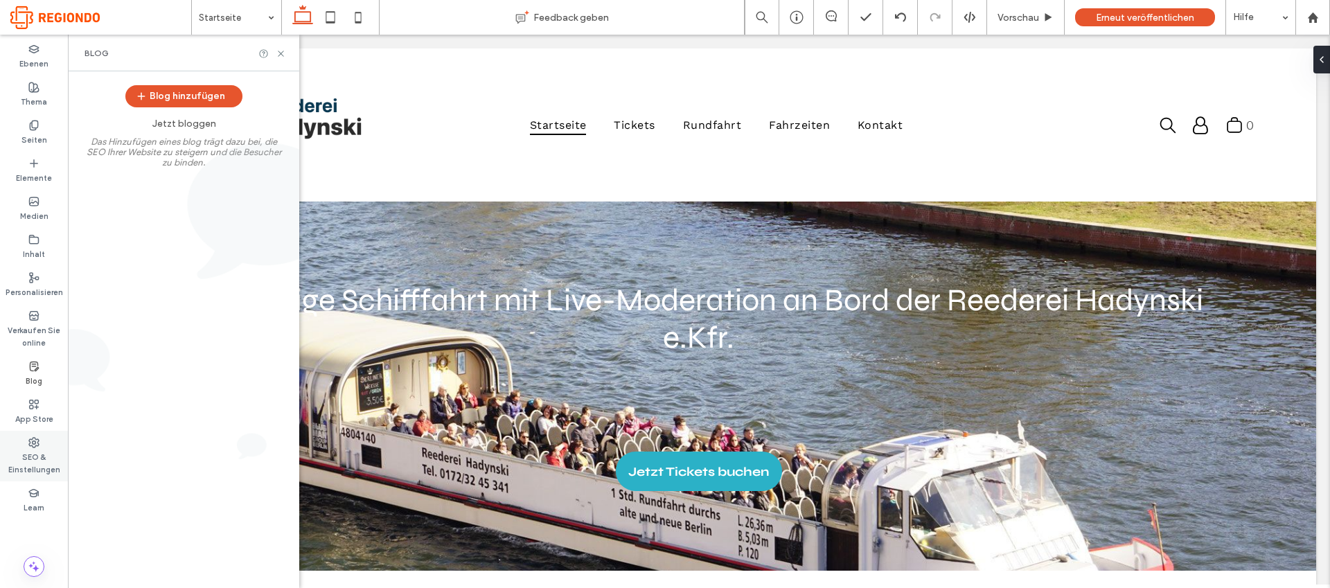
click at [39, 459] on label "SEO & Einstellungen" at bounding box center [34, 462] width 68 height 28
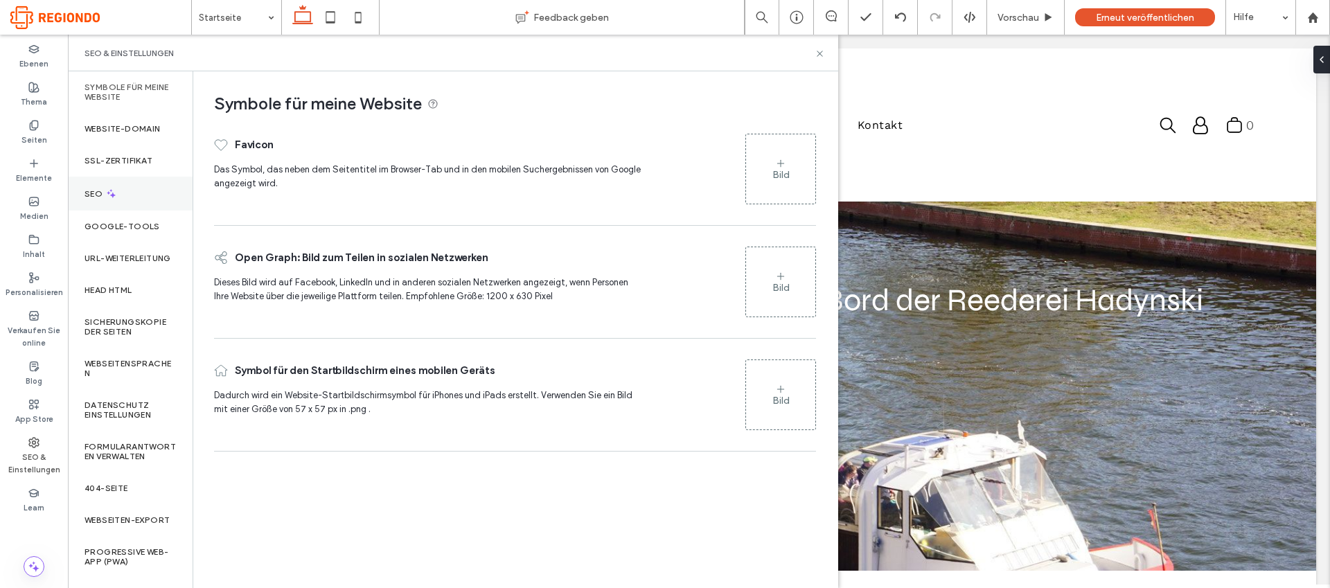
click at [132, 194] on div "SEO" at bounding box center [130, 194] width 125 height 34
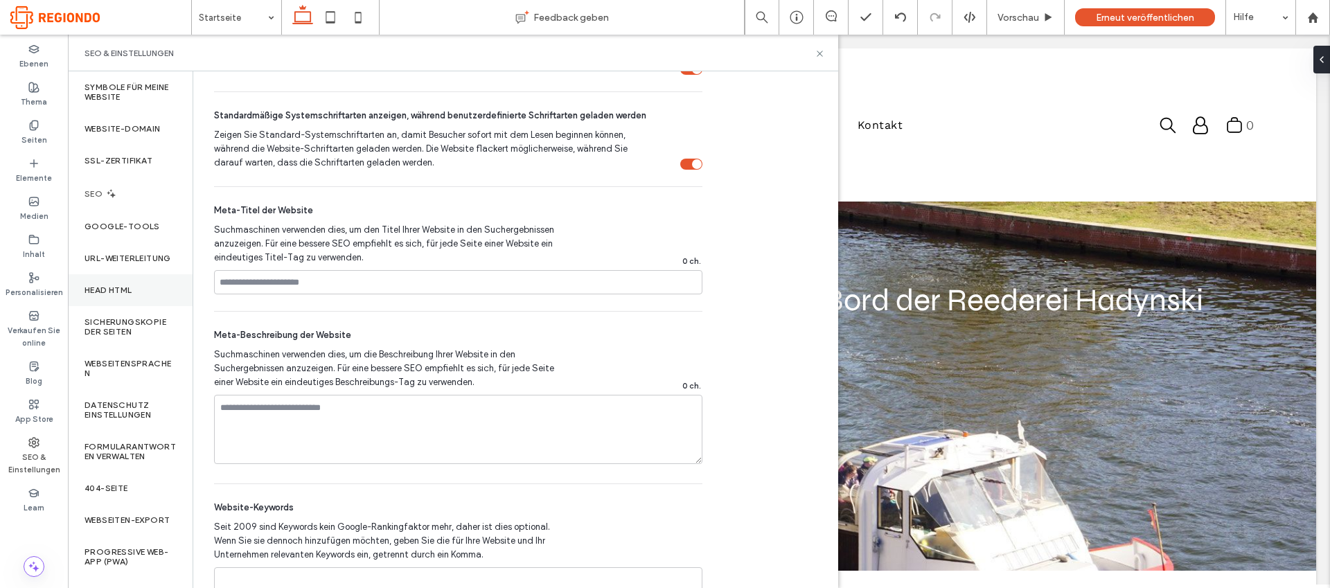
scroll to position [9, 0]
click at [125, 256] on label "URL-Weiterleitung" at bounding box center [128, 259] width 87 height 10
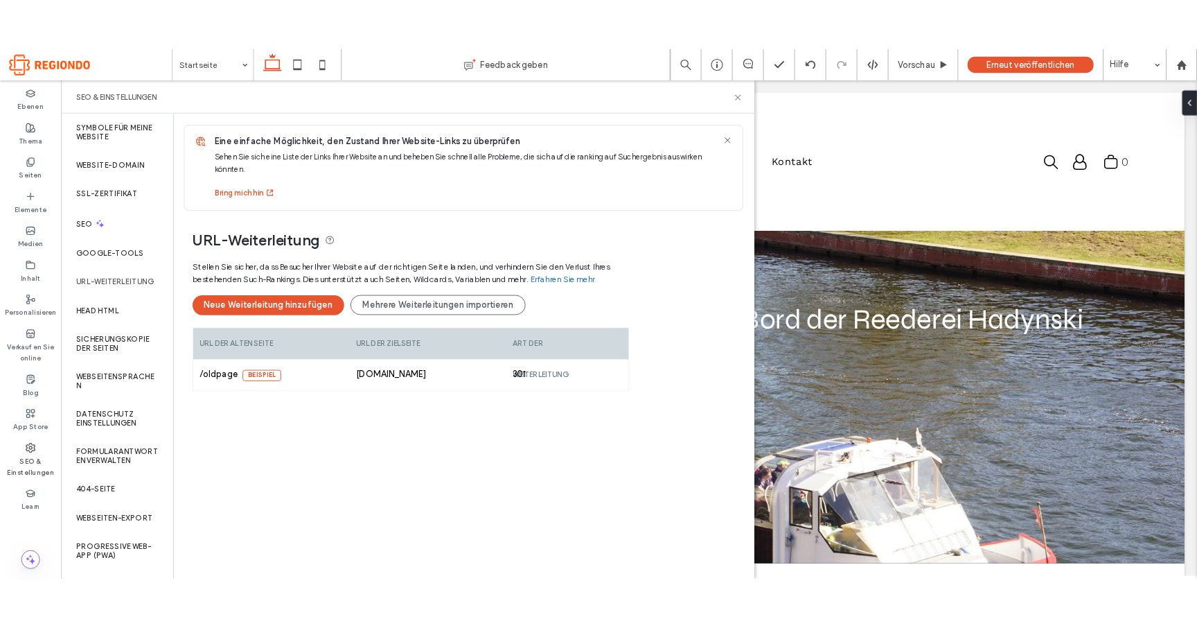
scroll to position [0, 0]
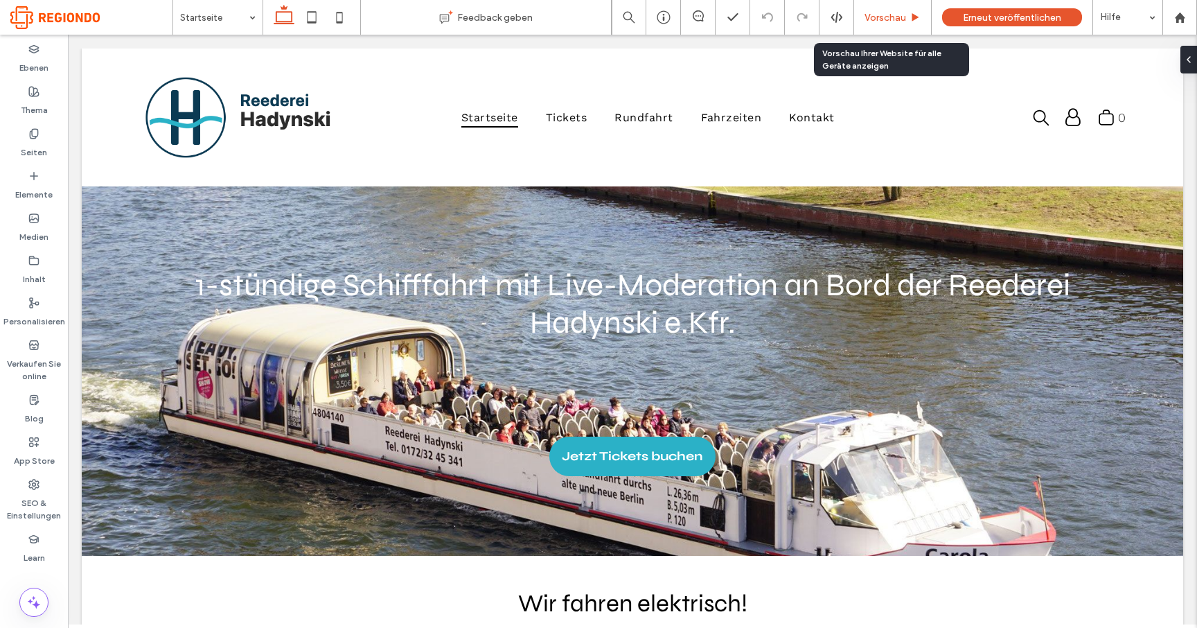
click at [889, 15] on span "Vorschau" at bounding box center [885, 18] width 42 height 12
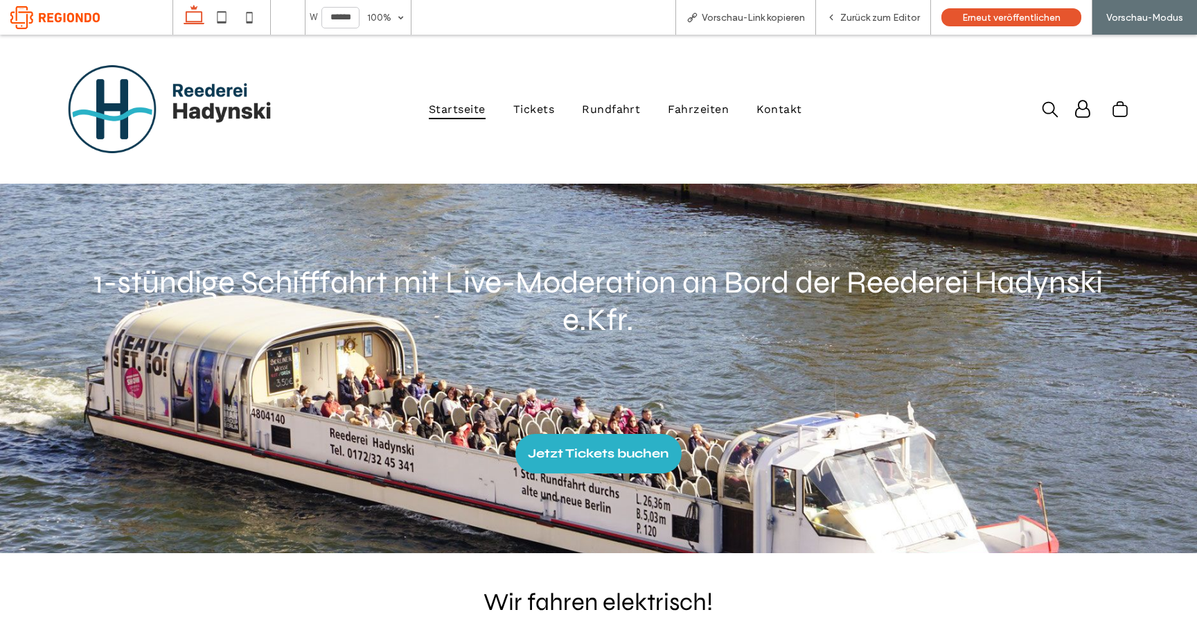
drag, startPoint x: 576, startPoint y: 479, endPoint x: 576, endPoint y: 445, distance: 34.6
click at [576, 445] on span "Jetzt Tickets buchen" at bounding box center [598, 452] width 141 height 29
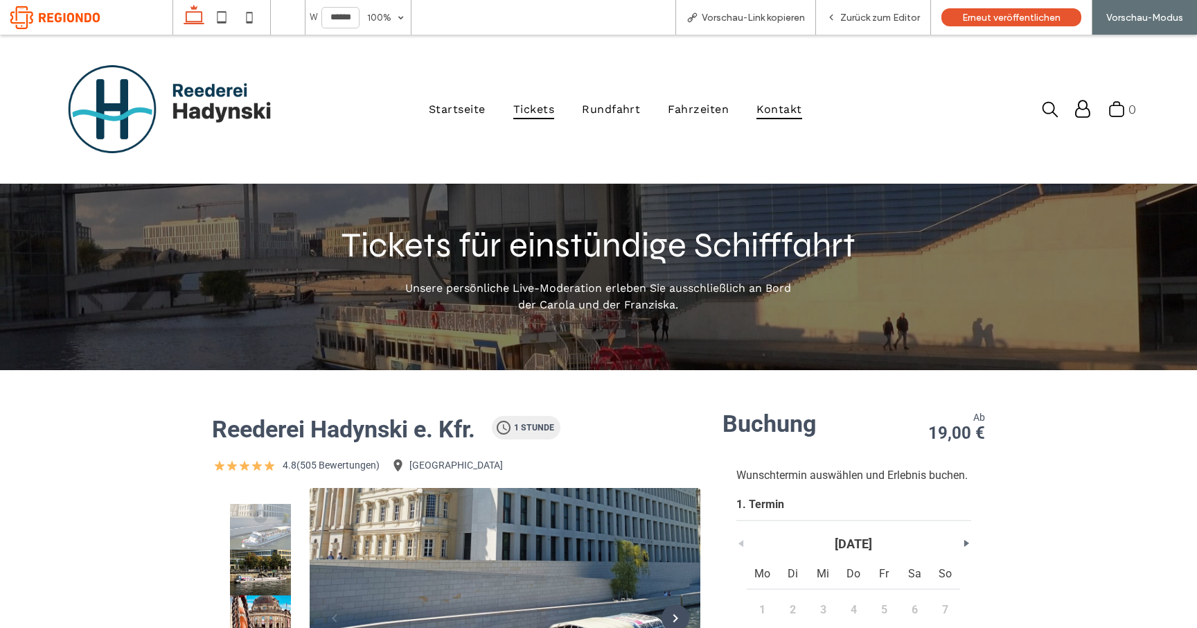
click at [764, 114] on span "Kontakt" at bounding box center [778, 109] width 45 height 20
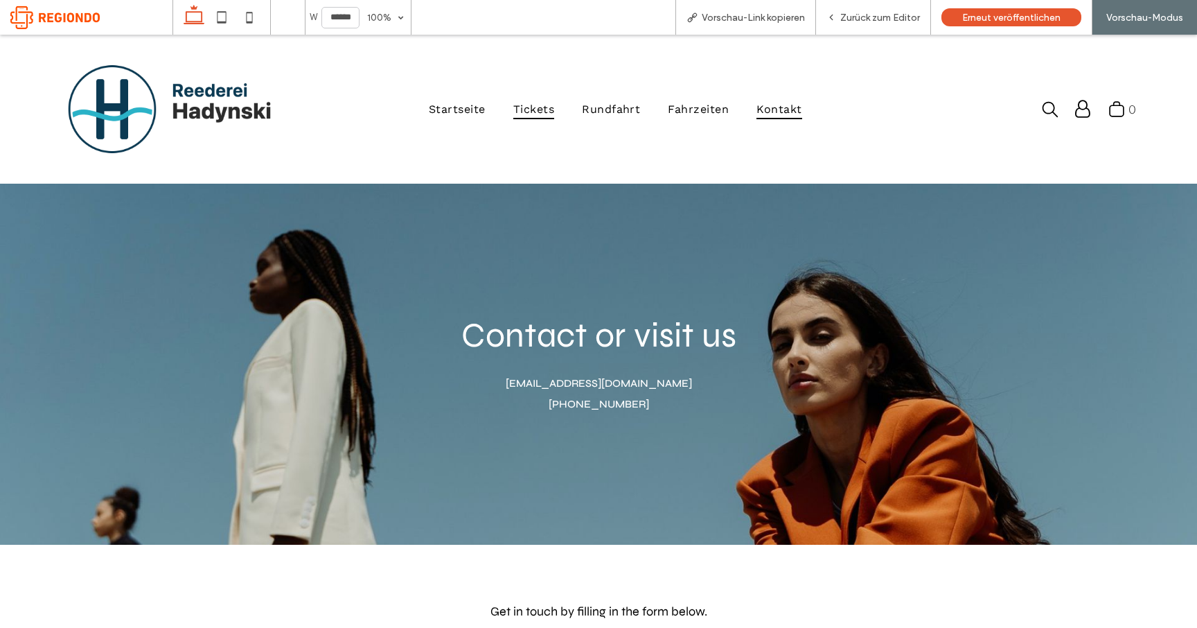
click at [543, 110] on span "Tickets" at bounding box center [533, 109] width 41 height 20
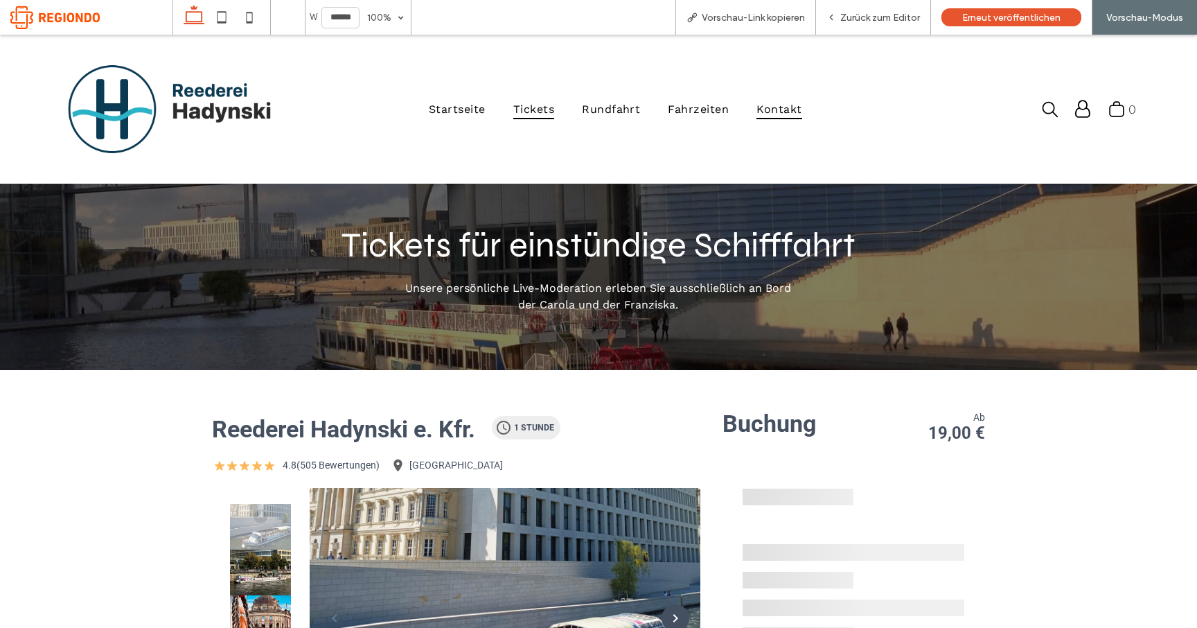
click at [780, 114] on span "Kontakt" at bounding box center [778, 109] width 45 height 20
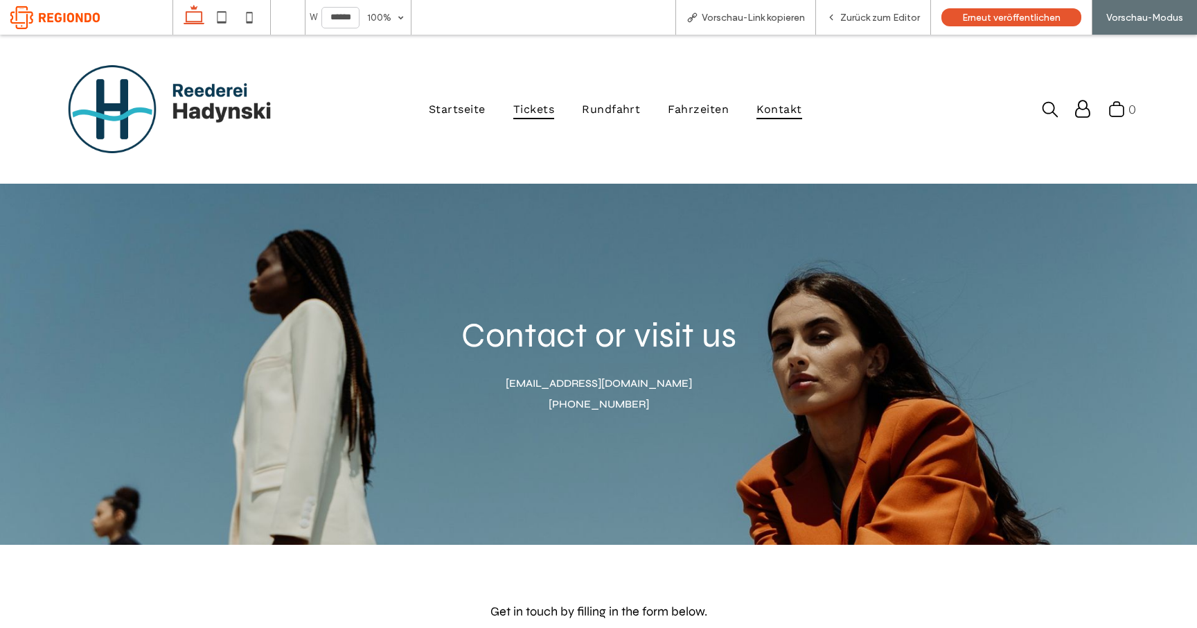
click at [551, 105] on span "Tickets" at bounding box center [533, 109] width 41 height 20
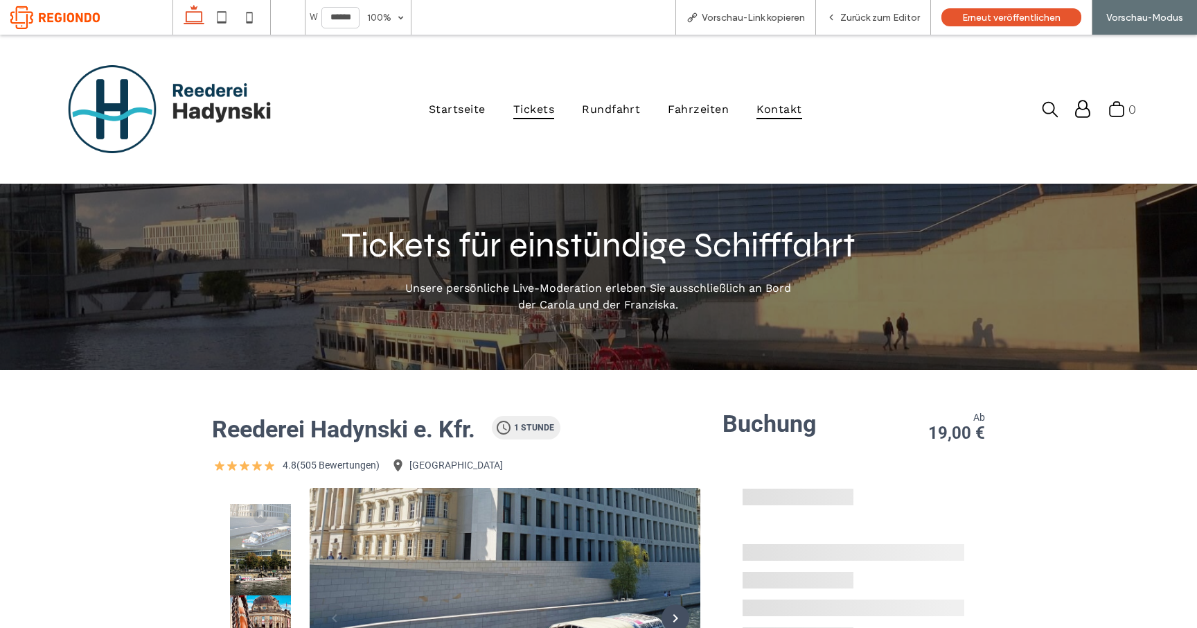
click at [767, 110] on span "Kontakt" at bounding box center [778, 109] width 45 height 20
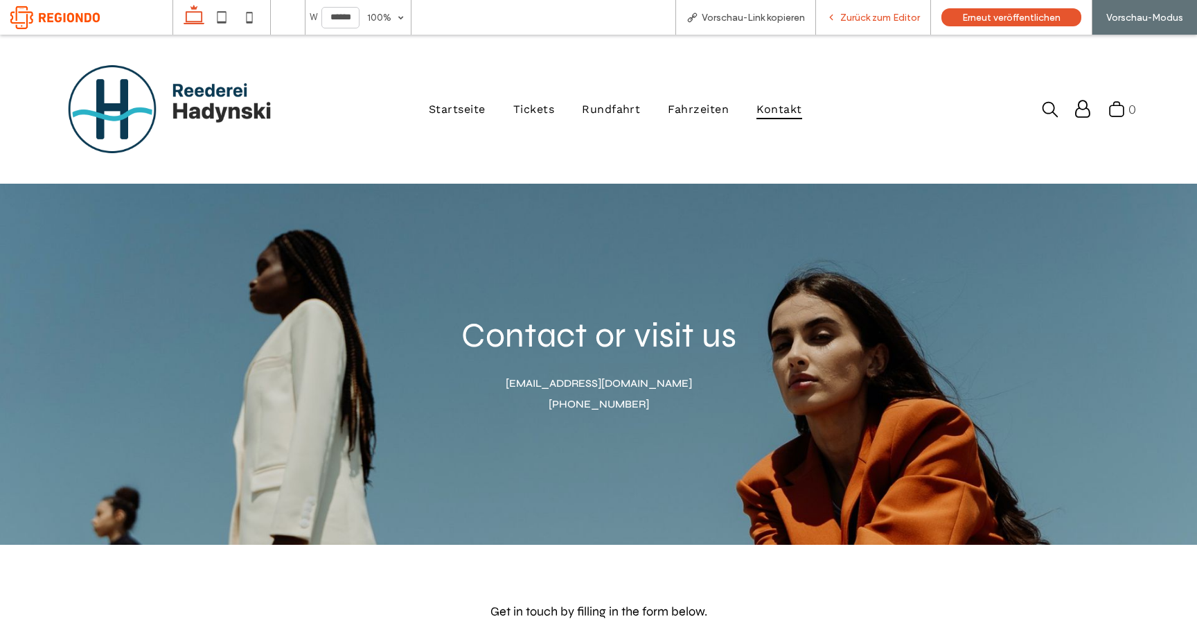
click at [886, 22] on span "Zurück zum Editor" at bounding box center [880, 18] width 80 height 12
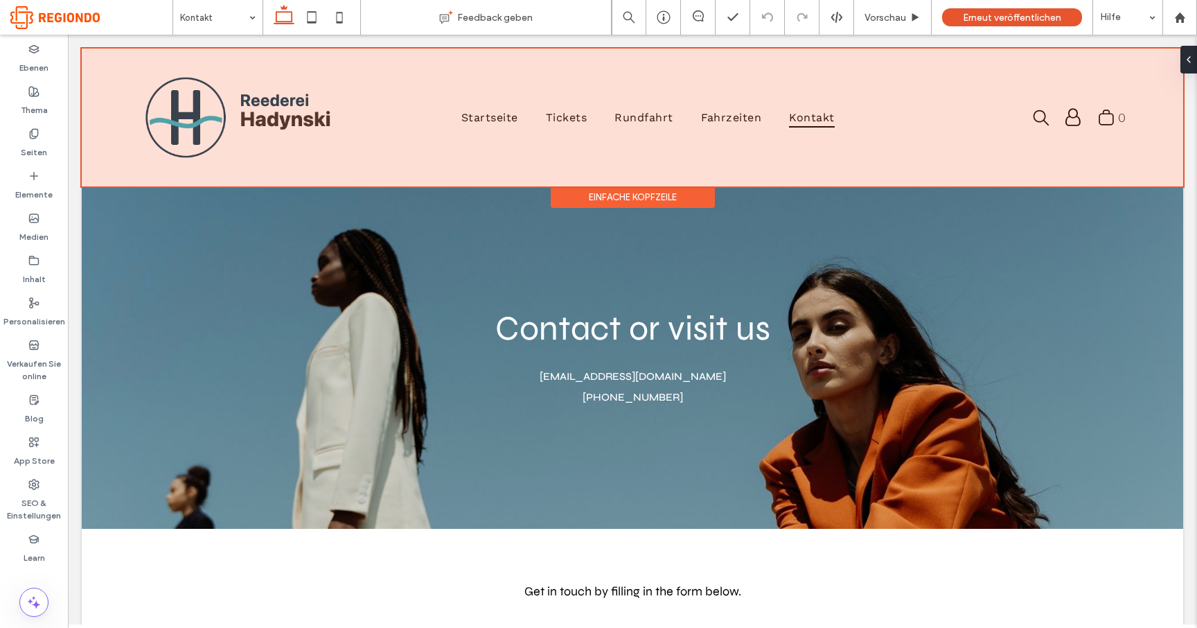
click at [492, 117] on div at bounding box center [632, 117] width 1101 height 138
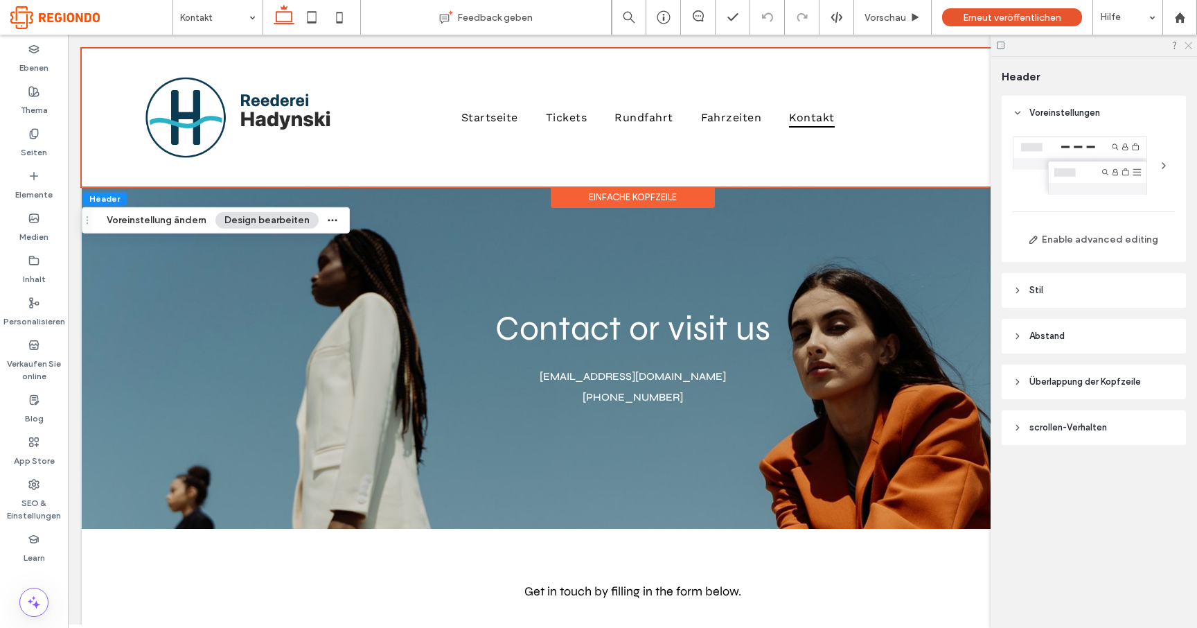
click at [1187, 47] on use at bounding box center [1188, 46] width 8 height 8
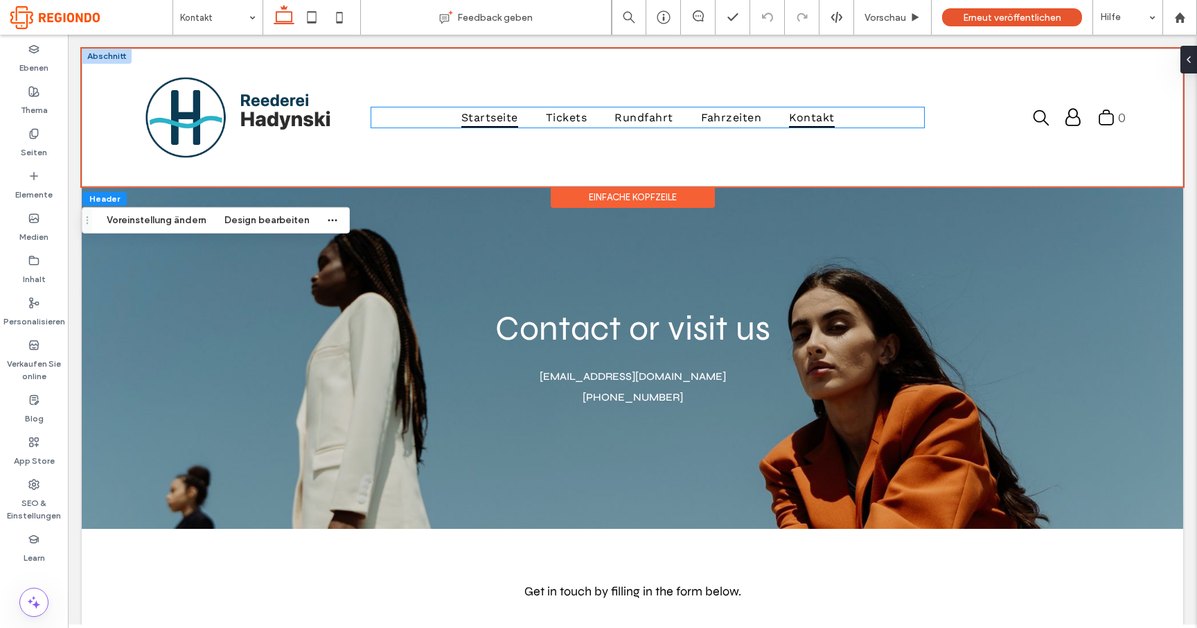
click at [477, 117] on span "Startseite" at bounding box center [489, 117] width 57 height 20
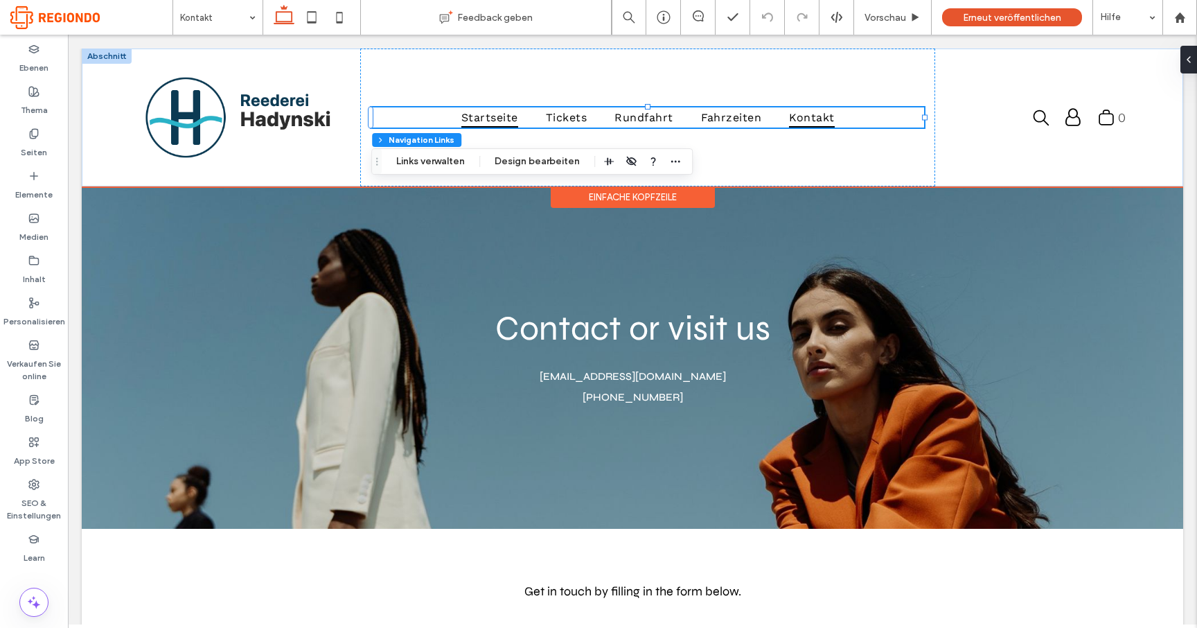
click at [470, 116] on span "Startseite" at bounding box center [489, 117] width 57 height 20
click at [485, 121] on span "Startseite" at bounding box center [489, 117] width 57 height 20
click at [485, 112] on span "Startseite" at bounding box center [489, 117] width 57 height 20
click at [287, 123] on img at bounding box center [243, 118] width 213 height 116
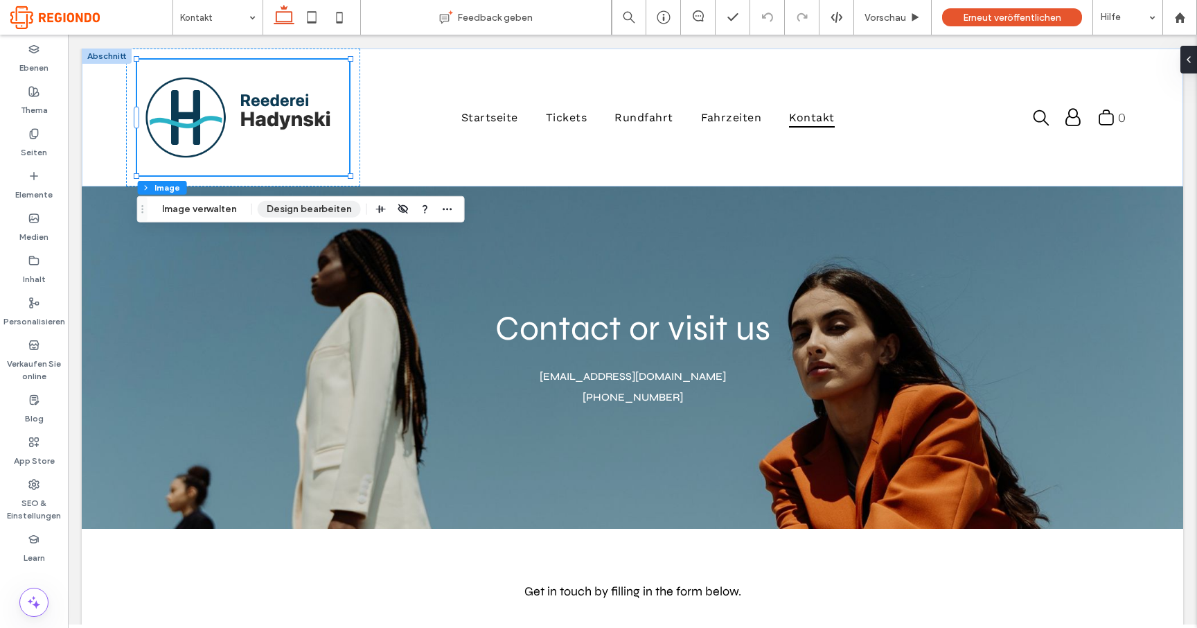
click at [287, 210] on button "Design bearbeiten" at bounding box center [309, 209] width 103 height 17
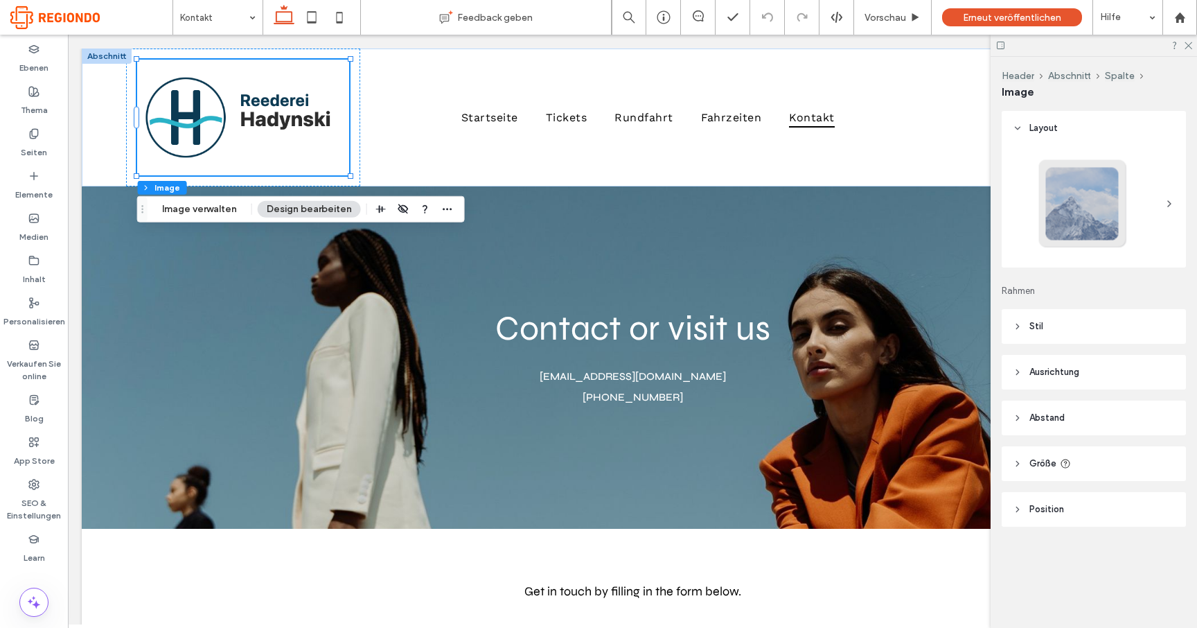
click at [1166, 202] on icon at bounding box center [1169, 203] width 11 height 11
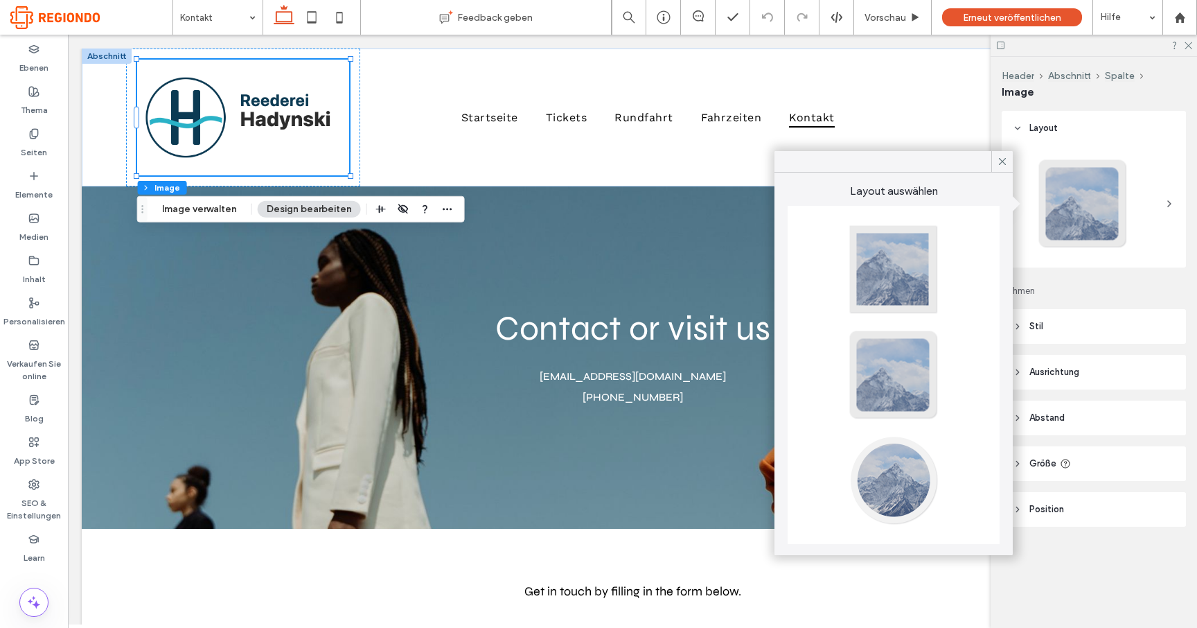
click at [894, 471] on div at bounding box center [893, 479] width 91 height 91
type input "**"
click at [909, 275] on div at bounding box center [893, 269] width 91 height 91
type input "*"
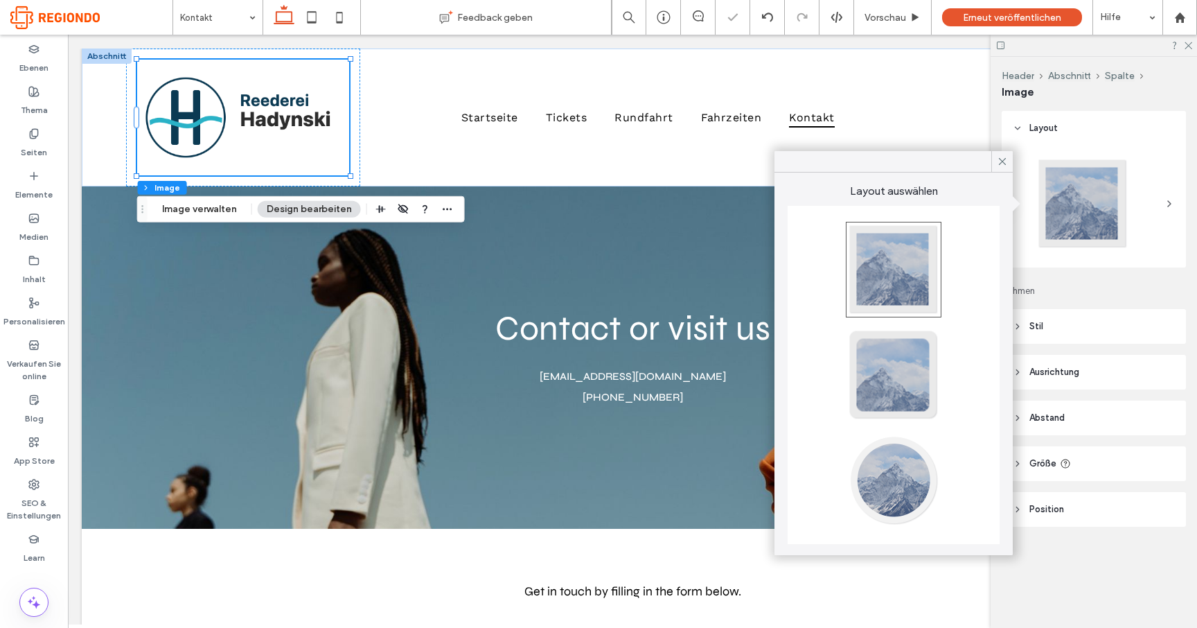
type input "*"
click at [1002, 166] on icon at bounding box center [1002, 161] width 12 height 12
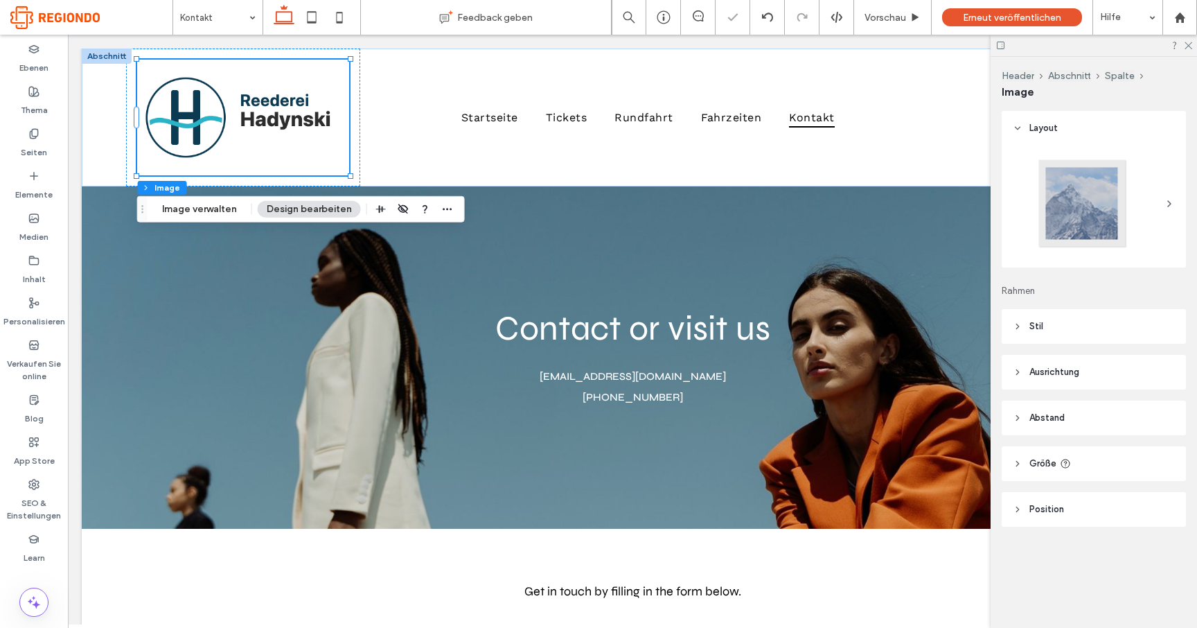
click at [1033, 326] on span "Stil" at bounding box center [1036, 326] width 14 height 14
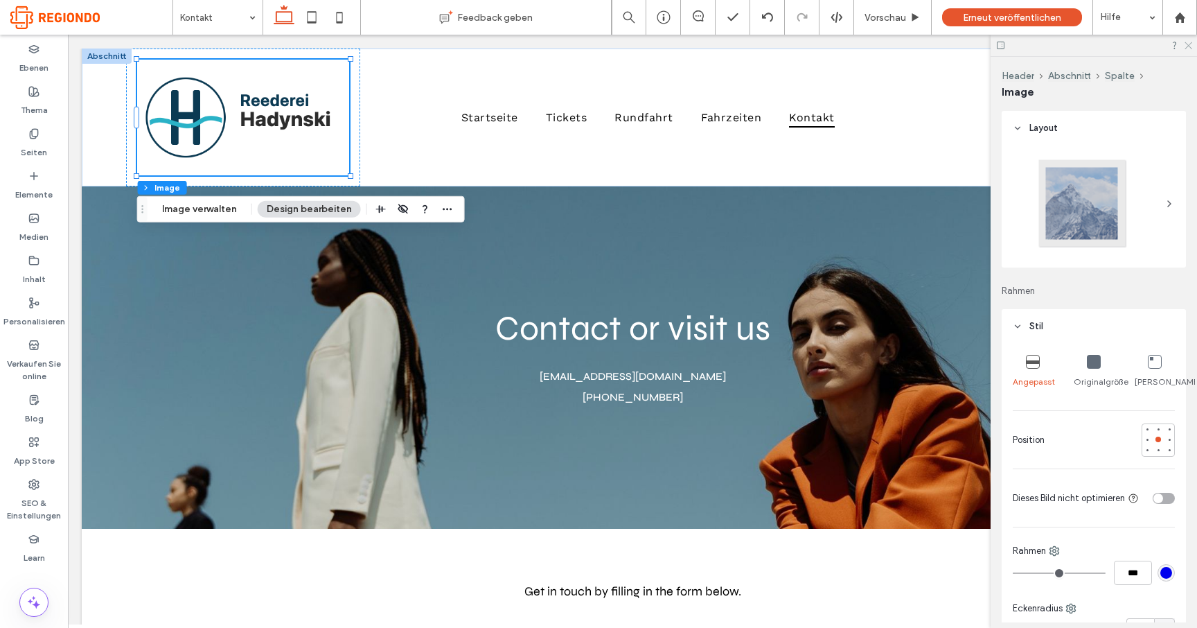
click at [1188, 45] on use at bounding box center [1188, 46] width 8 height 8
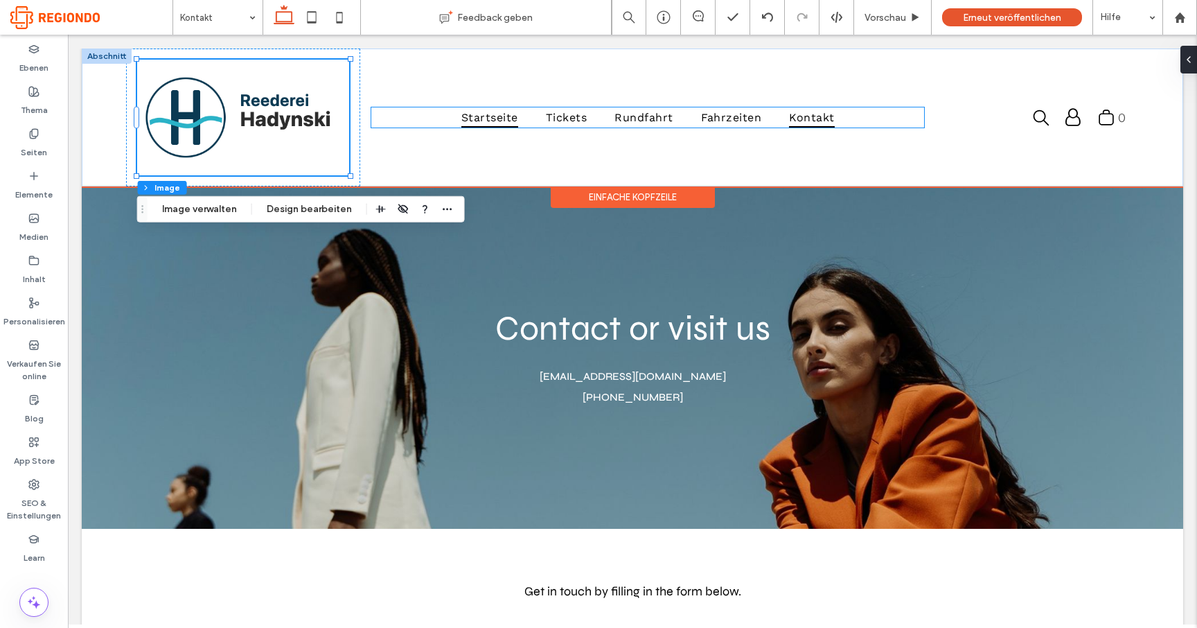
click at [490, 121] on span "Startseite" at bounding box center [489, 117] width 57 height 20
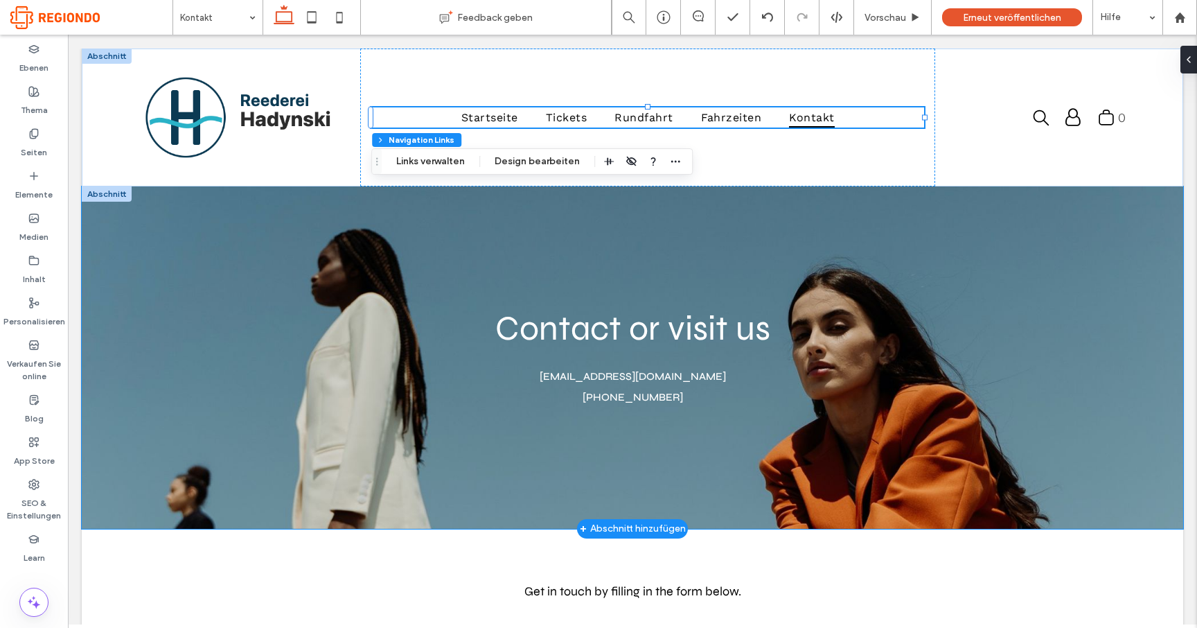
click at [290, 254] on div "Contact or visit us mymail@mailservice.com 555-555-5555" at bounding box center [632, 357] width 831 height 342
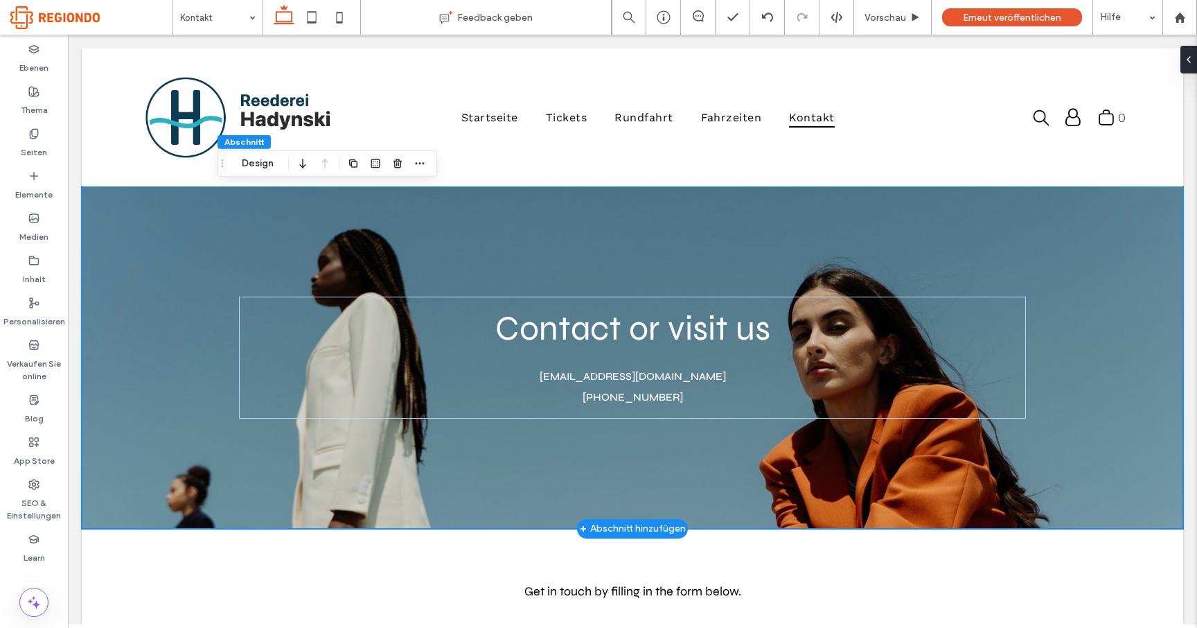
click at [290, 254] on div "Contact or visit us mymail@mailservice.com 555-555-5555" at bounding box center [632, 357] width 831 height 342
click at [37, 157] on label "Seiten" at bounding box center [34, 148] width 26 height 19
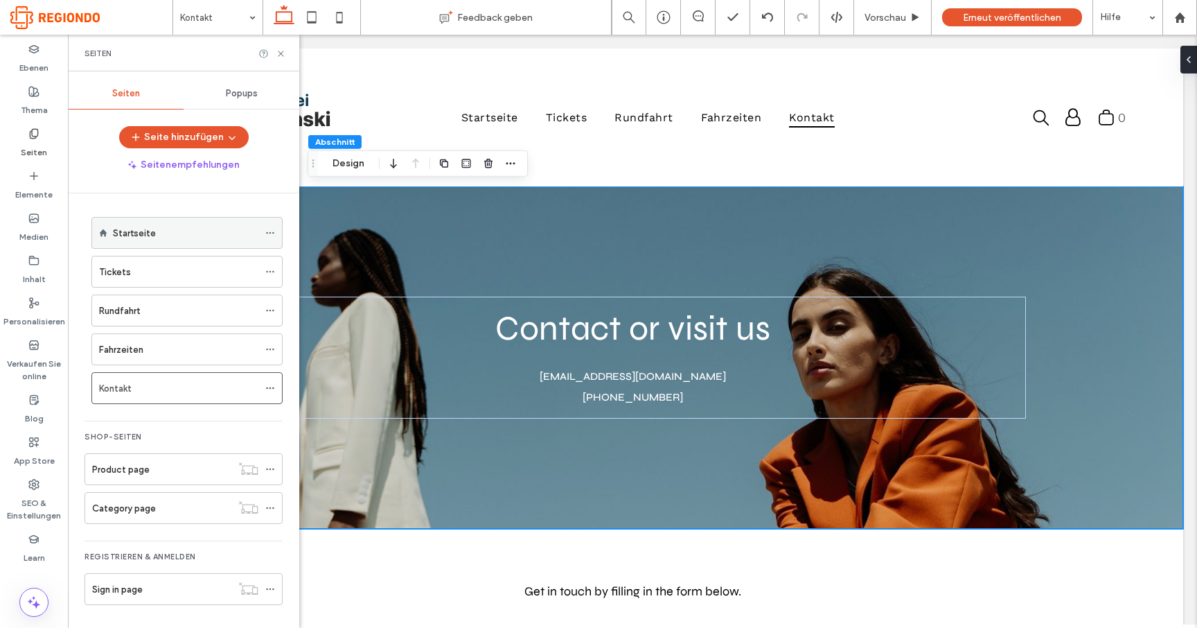
click at [128, 233] on label "Startseite" at bounding box center [134, 233] width 43 height 24
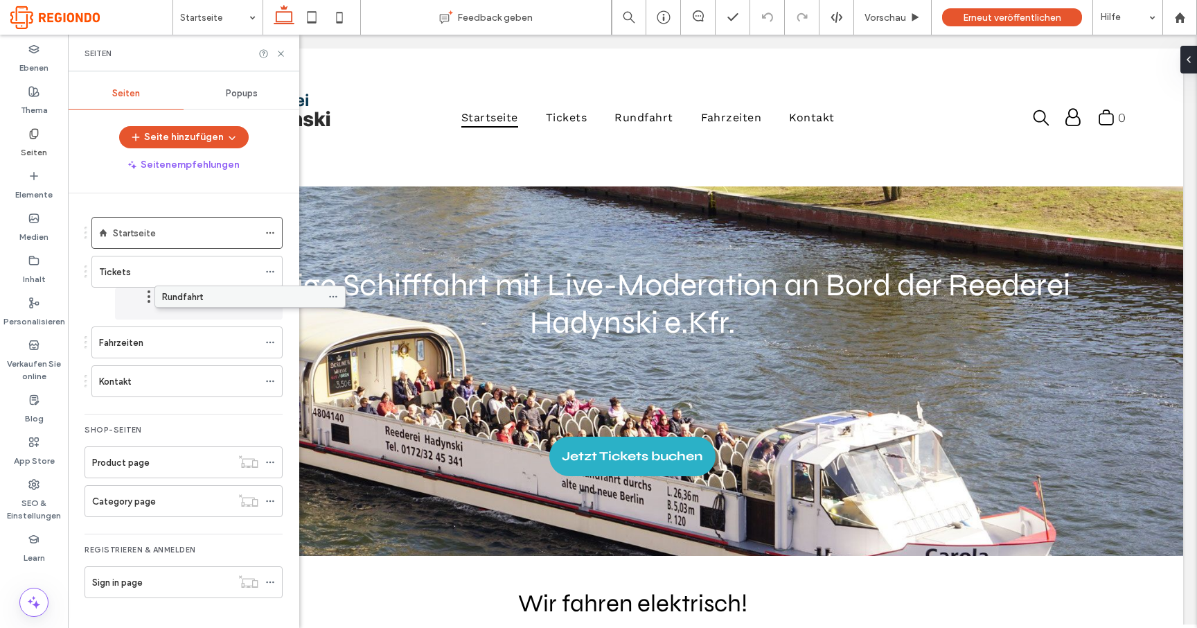
drag, startPoint x: 99, startPoint y: 310, endPoint x: 162, endPoint y: 301, distance: 63.7
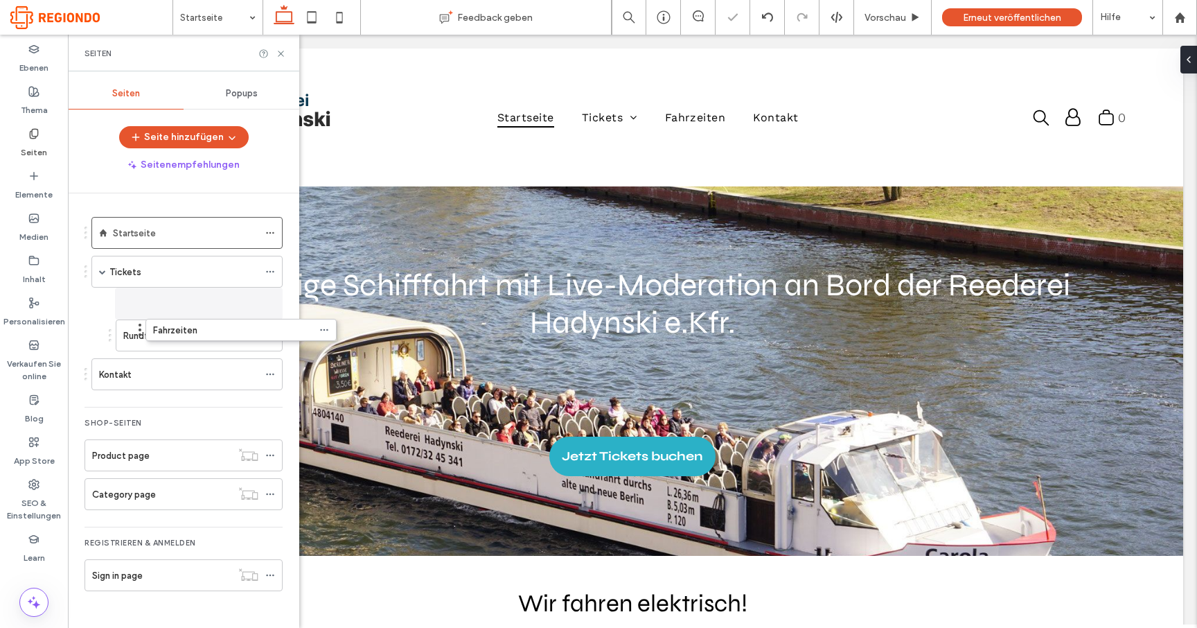
drag, startPoint x: 88, startPoint y: 341, endPoint x: 142, endPoint y: 334, distance: 54.6
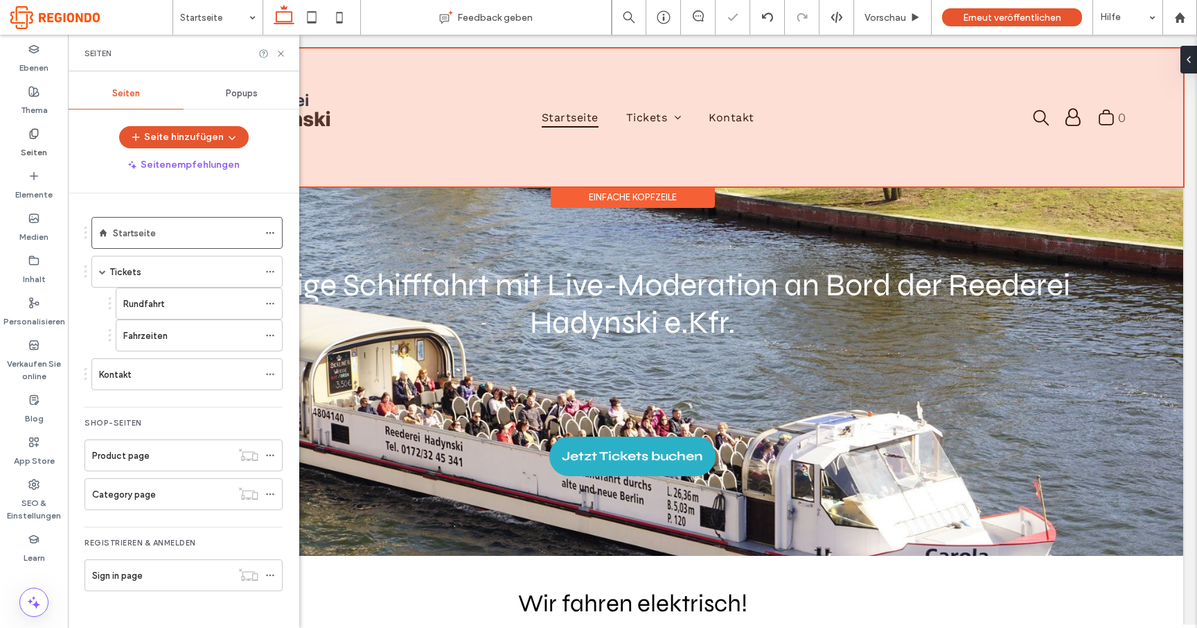
click at [680, 116] on div at bounding box center [632, 117] width 1101 height 138
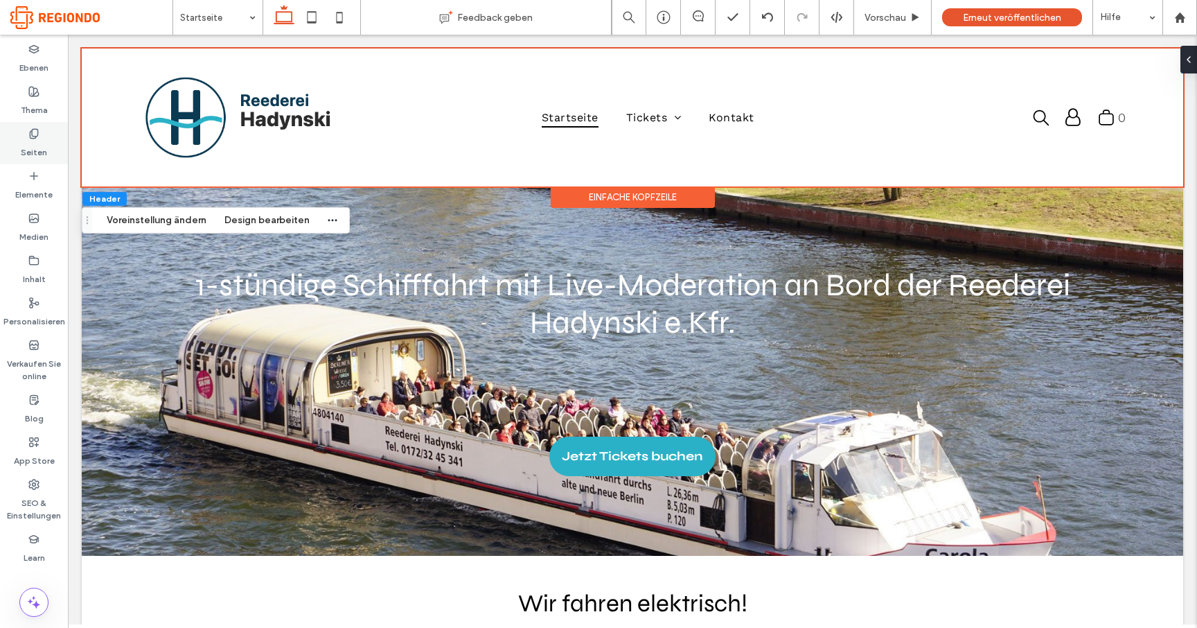
click at [33, 148] on label "Seiten" at bounding box center [34, 148] width 26 height 19
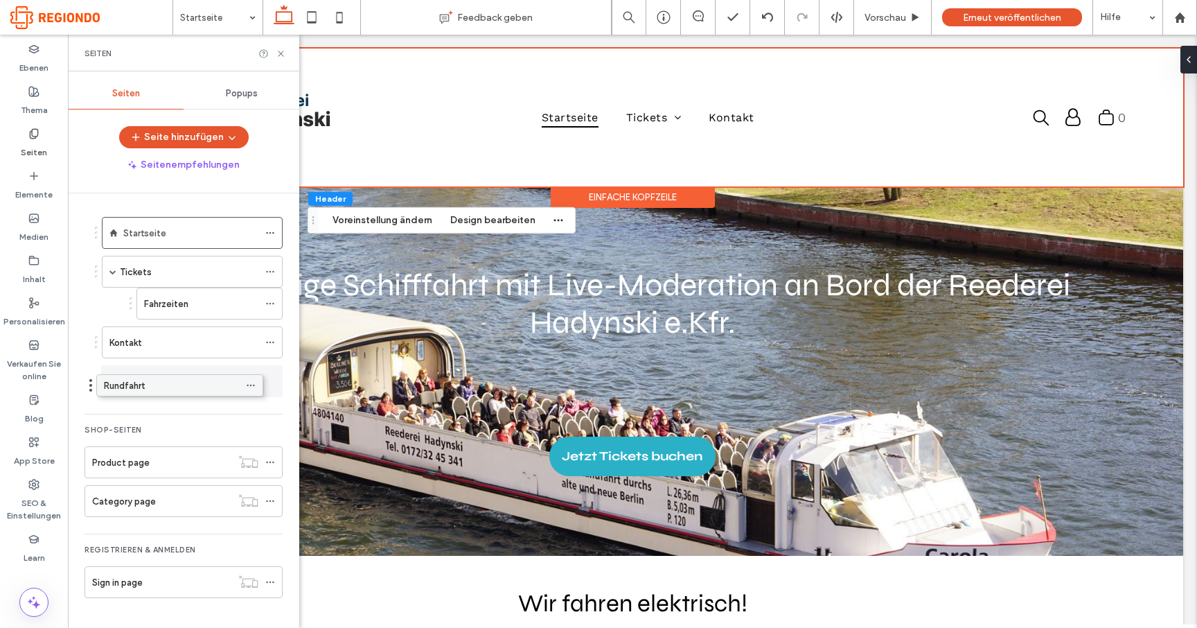
drag, startPoint x: 152, startPoint y: 299, endPoint x: 137, endPoint y: 377, distance: 78.9
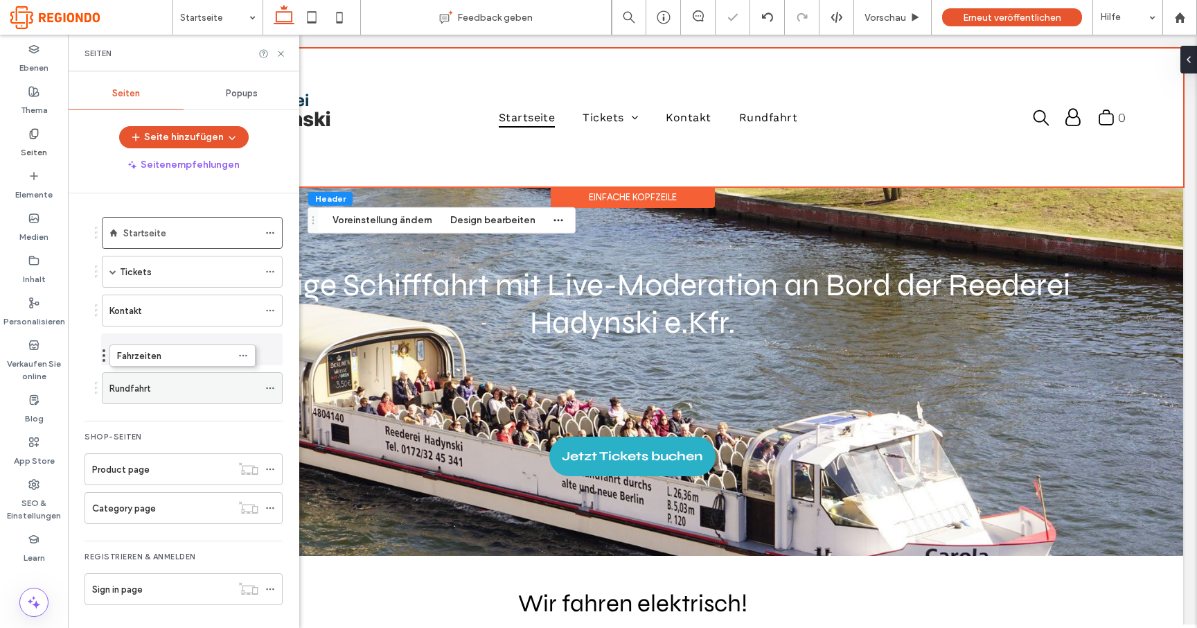
drag, startPoint x: 171, startPoint y: 304, endPoint x: 143, endPoint y: 353, distance: 56.4
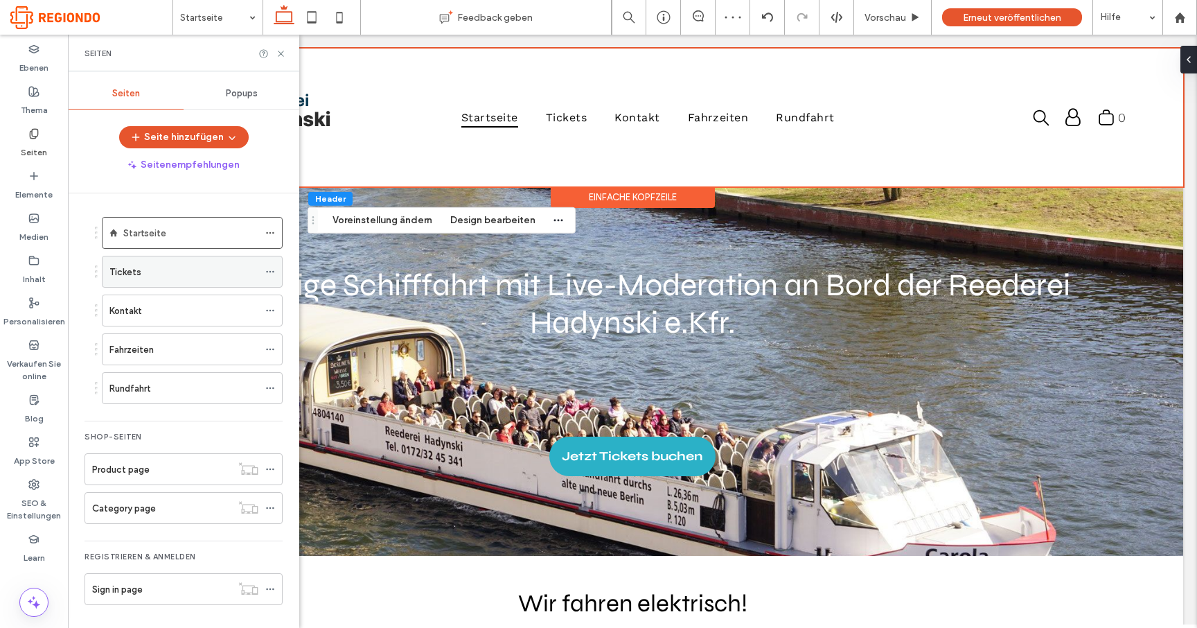
click at [265, 269] on icon at bounding box center [270, 272] width 10 height 10
click at [34, 186] on label "Elemente" at bounding box center [33, 190] width 37 height 19
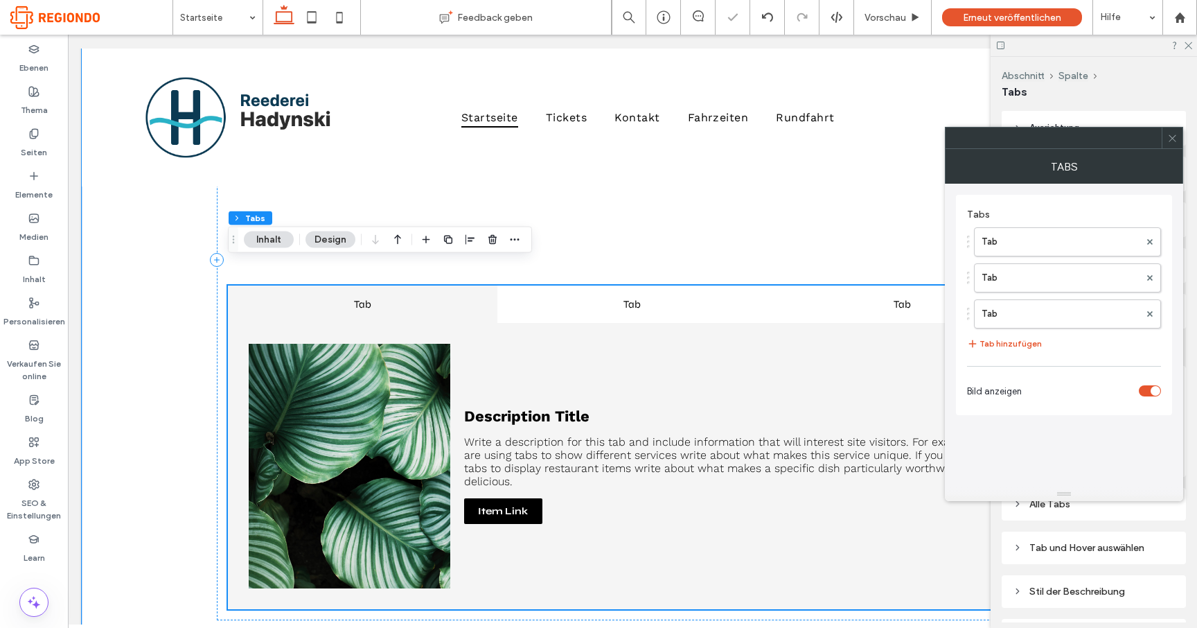
scroll to position [1062, 0]
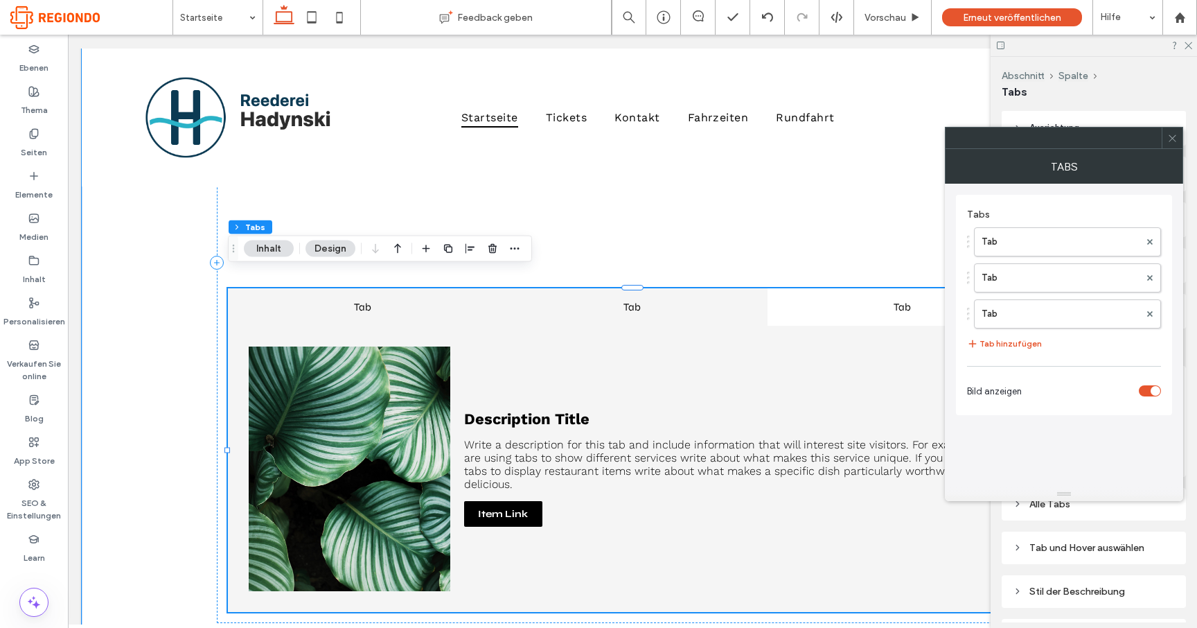
click at [606, 301] on h4 "Tab" at bounding box center [632, 307] width 245 height 12
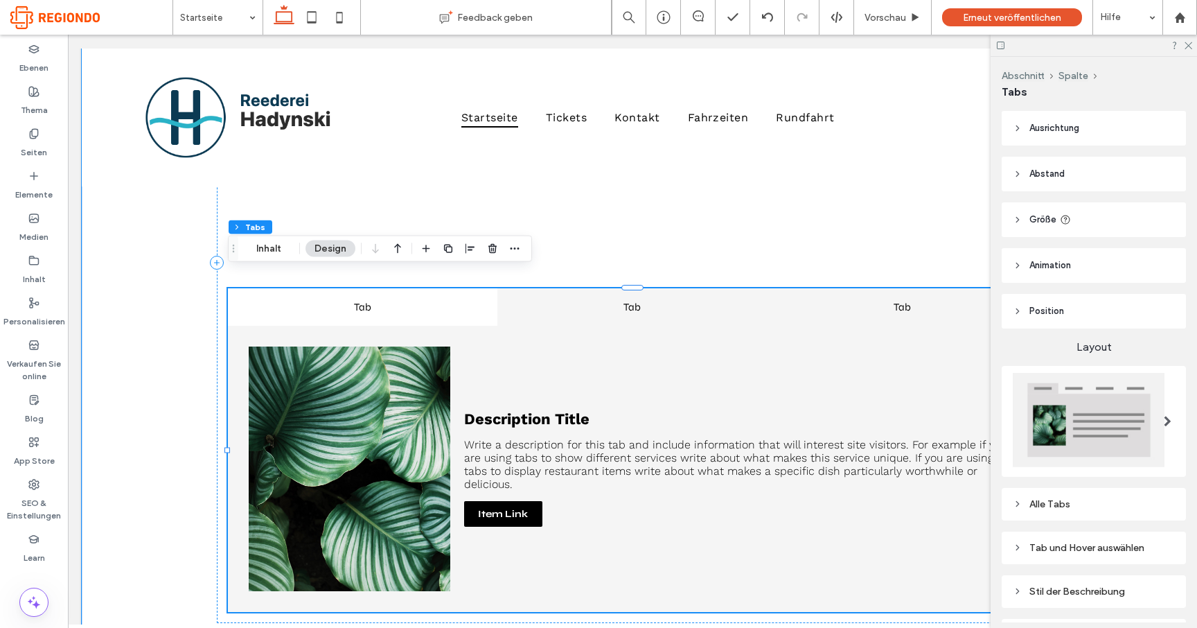
click at [867, 301] on h4 "Tab" at bounding box center [902, 307] width 245 height 12
drag, startPoint x: 495, startPoint y: 249, endPoint x: 431, endPoint y: 219, distance: 70.3
click at [495, 249] on icon "button" at bounding box center [492, 248] width 11 height 11
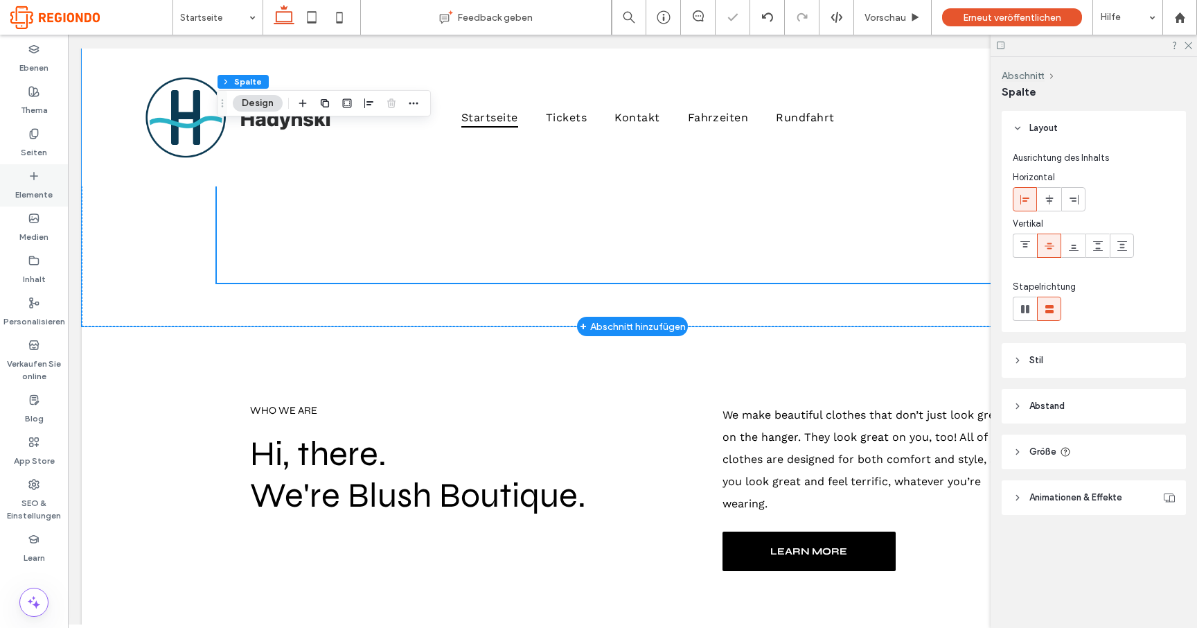
click at [46, 184] on label "Elemente" at bounding box center [33, 190] width 37 height 19
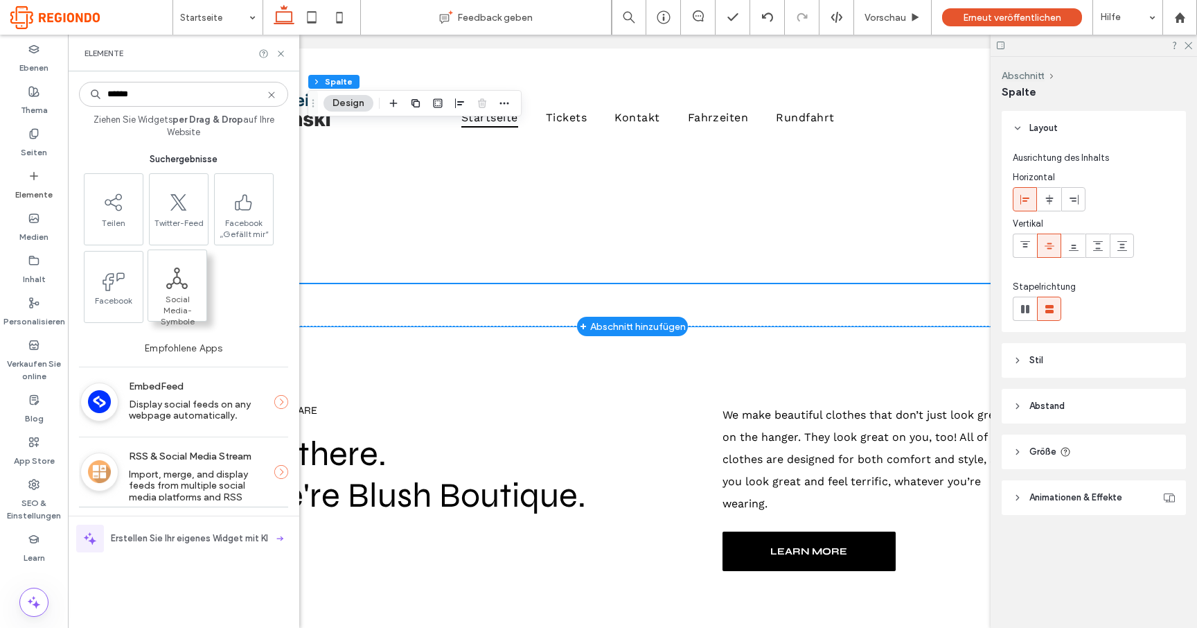
type input "******"
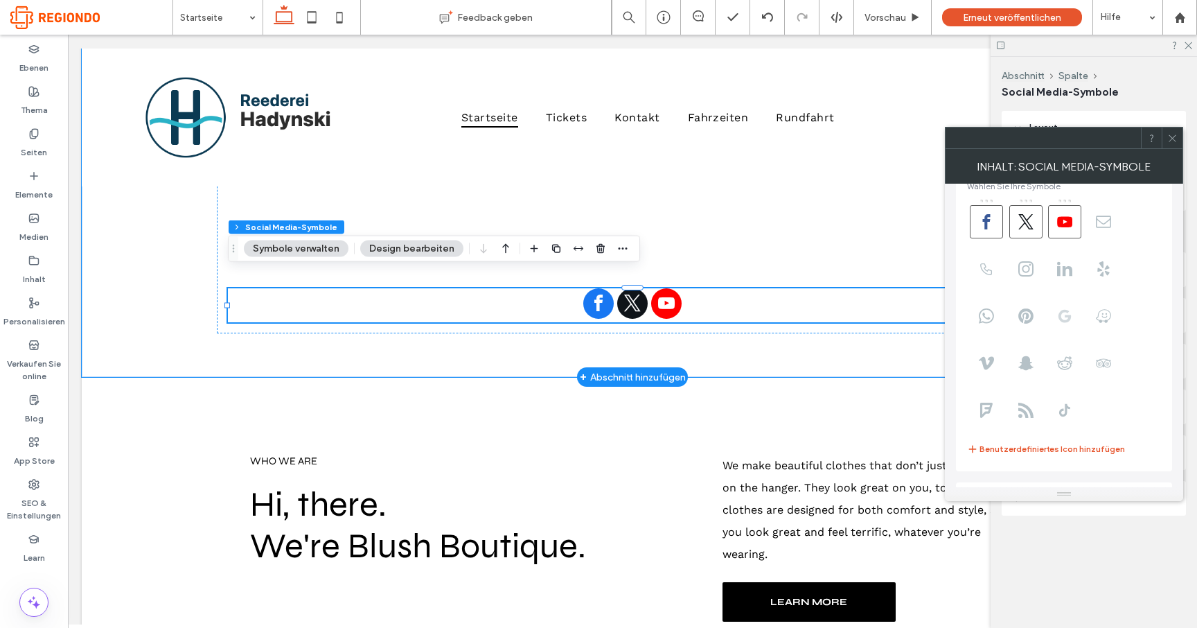
scroll to position [0, 0]
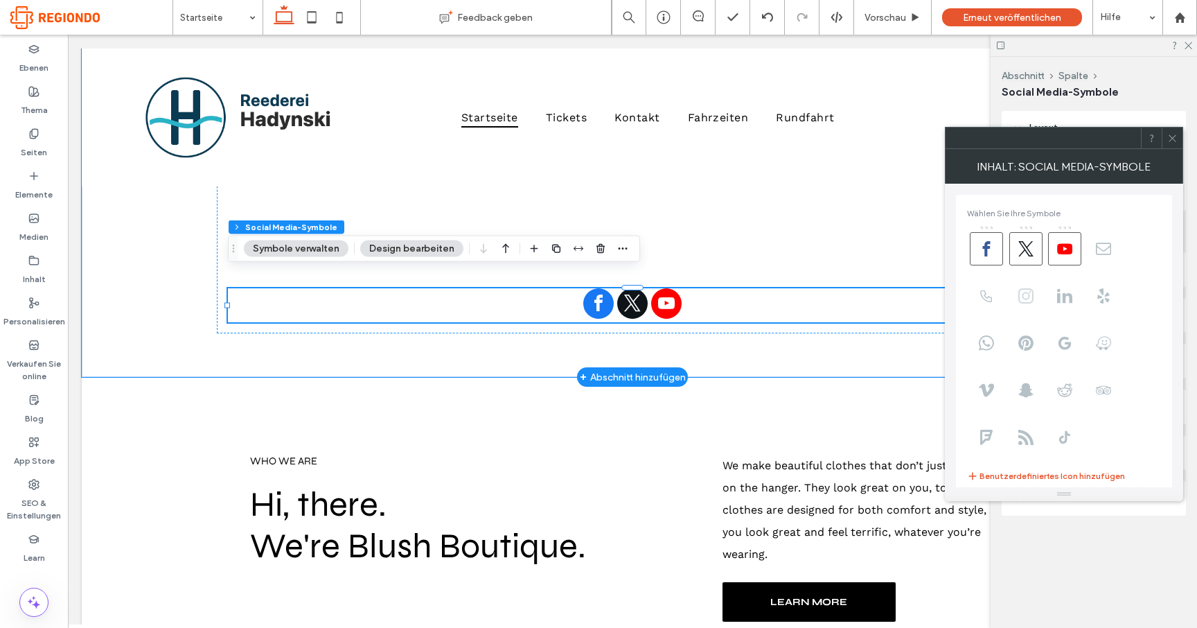
click at [1024, 294] on icon at bounding box center [1025, 295] width 15 height 15
click at [1027, 296] on icon at bounding box center [1025, 295] width 15 height 15
click at [1028, 296] on icon at bounding box center [1025, 295] width 15 height 15
click at [1027, 248] on use at bounding box center [1025, 248] width 15 height 15
click at [598, 254] on span "button" at bounding box center [600, 248] width 17 height 17
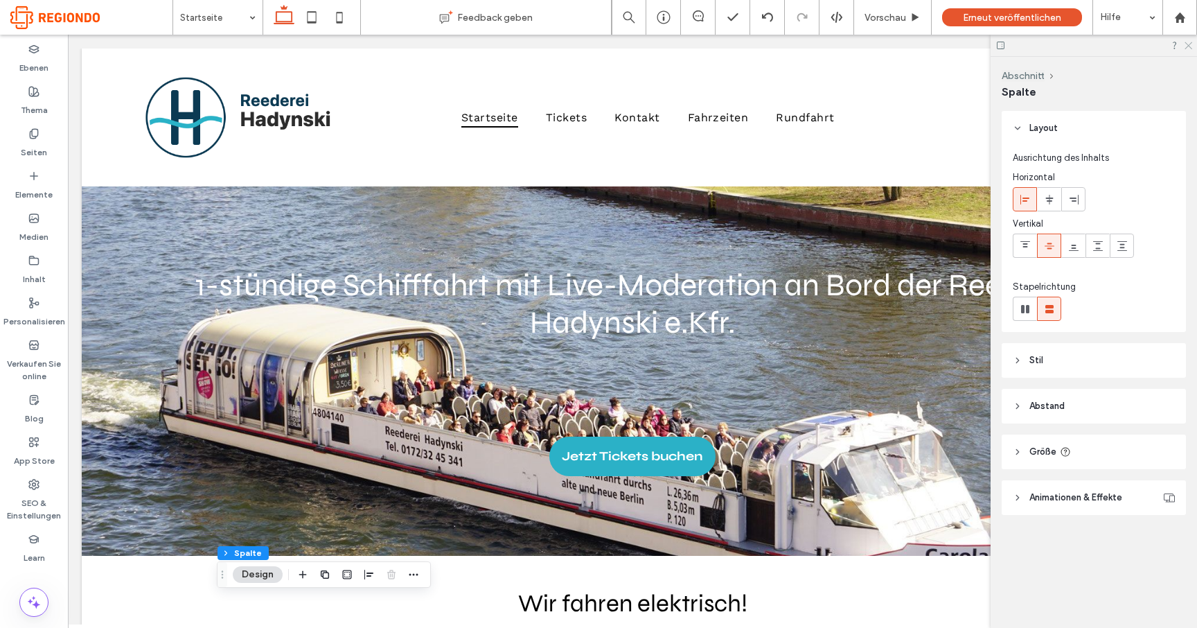
click at [1187, 44] on use at bounding box center [1188, 46] width 8 height 8
